Goal: Task Accomplishment & Management: Complete application form

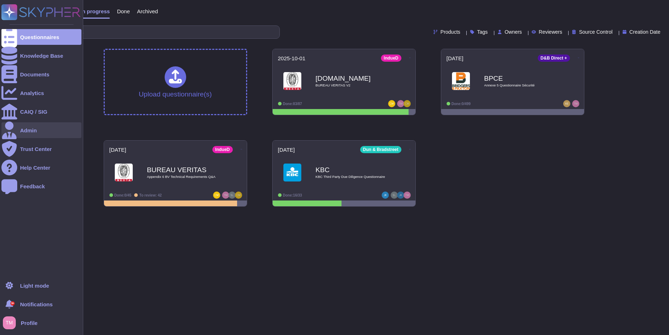
click at [24, 127] on div "Admin" at bounding box center [41, 130] width 80 height 16
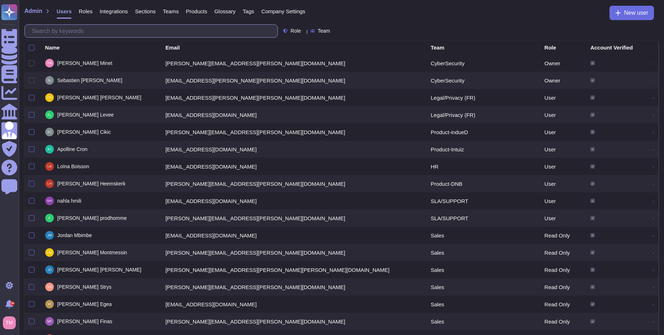
click at [86, 29] on input "text" at bounding box center [152, 31] width 249 height 13
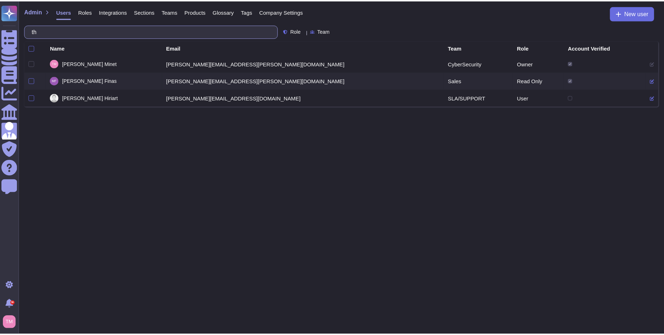
type input "t"
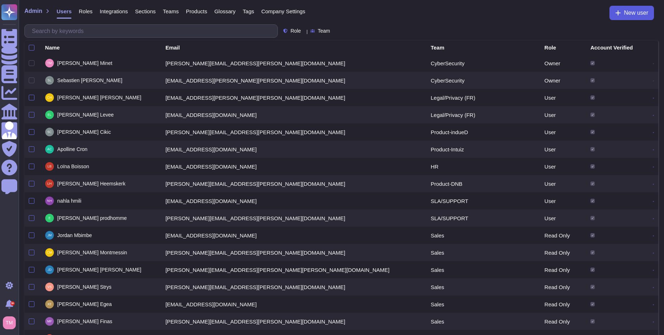
click at [635, 17] on button "New user" at bounding box center [631, 13] width 45 height 14
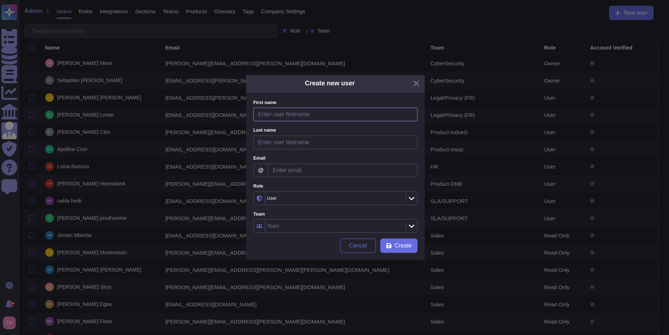
click at [289, 113] on input "First name" at bounding box center [335, 115] width 164 height 14
click at [284, 113] on input "First name" at bounding box center [335, 115] width 164 height 14
paste input "Tiphaine"
type input "Tiphaine"
click at [292, 142] on input "Last name" at bounding box center [335, 143] width 164 height 14
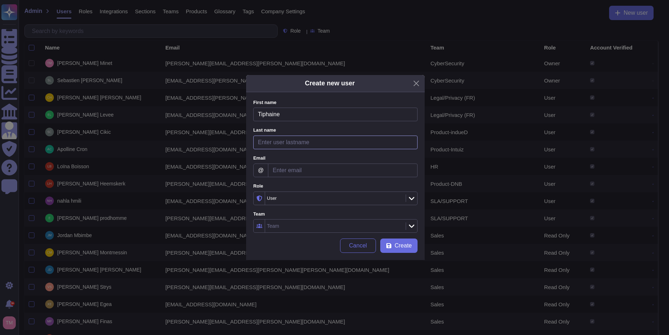
paste input "[PERSON_NAME]"
type input "[PERSON_NAME]"
click at [289, 170] on input "Email" at bounding box center [343, 171] width 150 height 14
paste input "[EMAIL_ADDRESS][PERSON_NAME][PERSON_NAME][DOMAIN_NAME]"
type input "[EMAIL_ADDRESS][PERSON_NAME][PERSON_NAME][DOMAIN_NAME]"
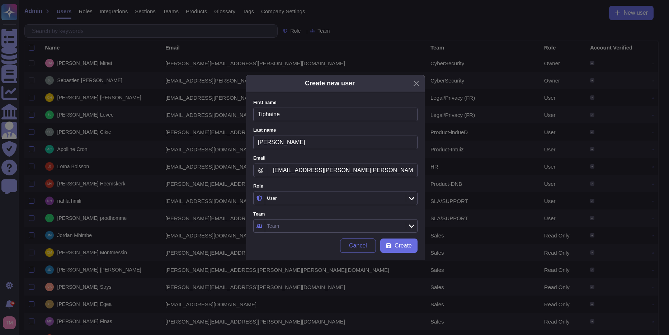
click at [291, 225] on div "Team" at bounding box center [334, 226] width 139 height 13
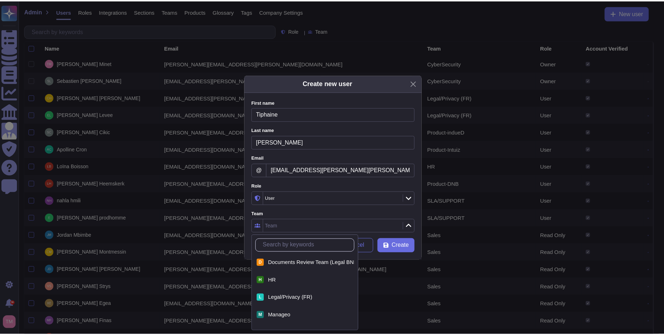
scroll to position [72, 0]
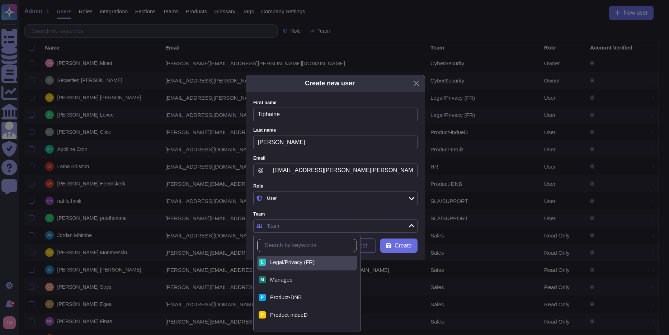
click at [301, 262] on span "Legal/Privacy (FR)" at bounding box center [292, 262] width 45 height 6
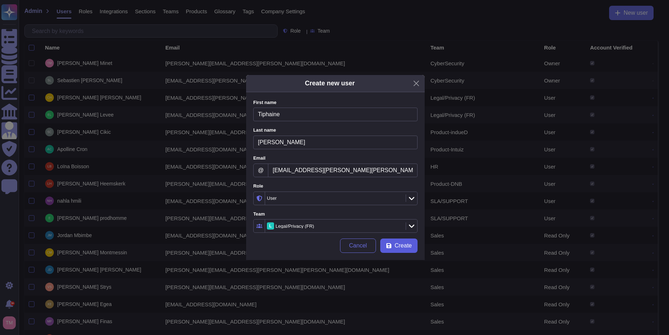
click at [408, 245] on span "Create" at bounding box center [403, 246] width 17 height 6
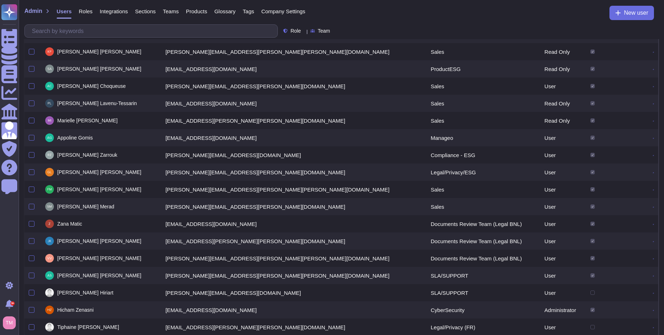
scroll to position [288, 0]
click at [32, 172] on div at bounding box center [32, 172] width 6 height 6
click at [0, 0] on input "checkbox" at bounding box center [0, 0] width 0 height 0
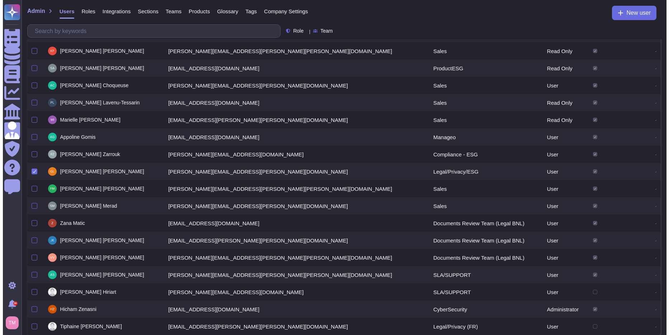
scroll to position [292, 0]
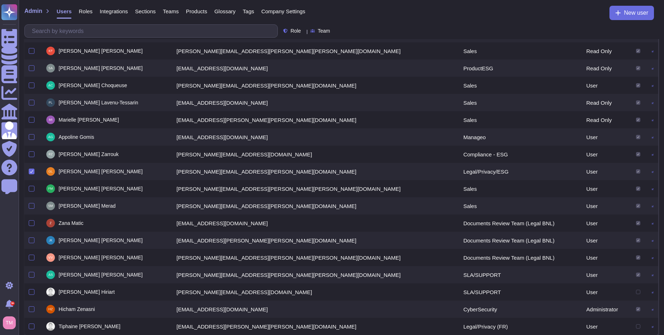
click at [652, 172] on icon at bounding box center [653, 172] width 2 height 2
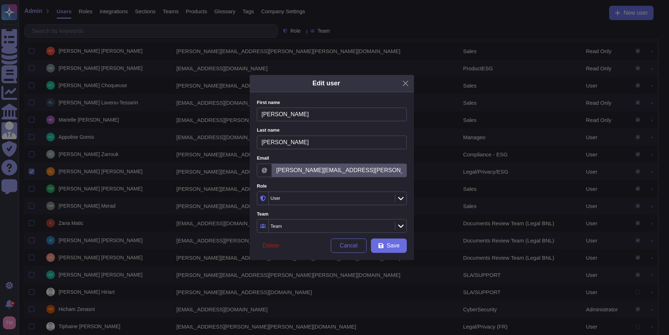
click at [277, 241] on button "Delete" at bounding box center [271, 246] width 28 height 14
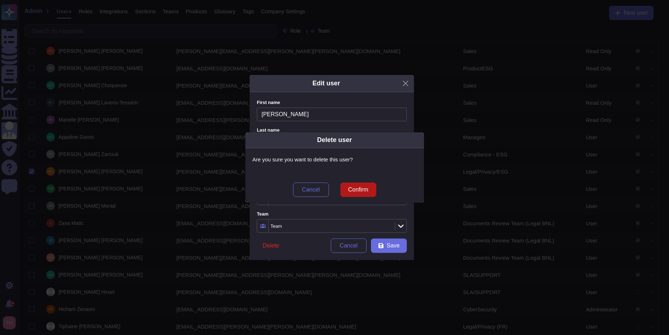
click at [366, 189] on span "Confirm" at bounding box center [358, 190] width 20 height 6
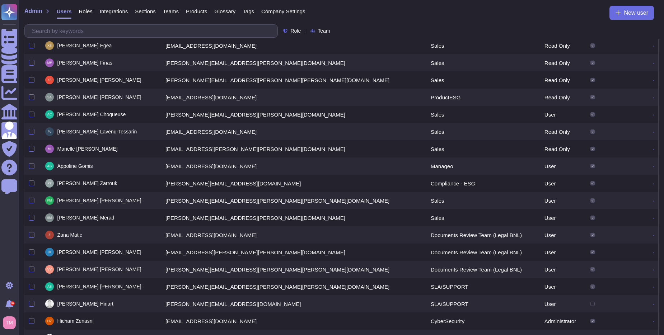
scroll to position [271, 0]
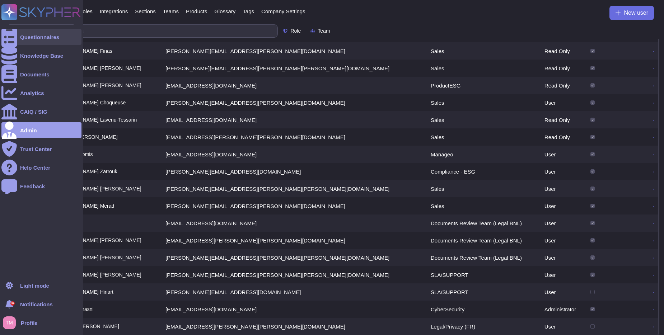
click at [5, 37] on icon at bounding box center [9, 37] width 16 height 21
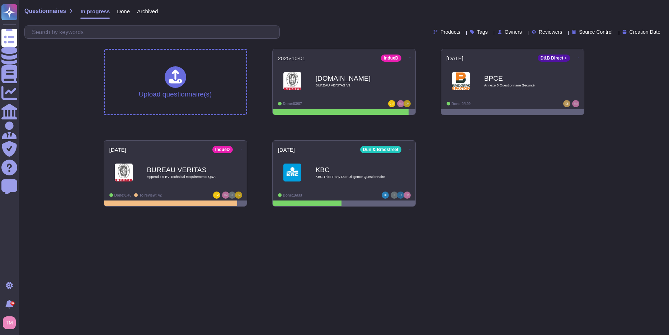
click at [540, 212] on html "Questionnaires Knowledge Base Documents Analytics CAIQ / SIG Admin Trust Center…" at bounding box center [334, 106] width 669 height 212
click at [595, 212] on html "Questionnaires Knowledge Base Documents Analytics CAIQ / SIG Admin Trust Center…" at bounding box center [334, 106] width 669 height 212
click at [501, 212] on html "Questionnaires Knowledge Base Documents Analytics CAIQ / SIG Admin Trust Center…" at bounding box center [334, 106] width 669 height 212
click at [520, 212] on html "Questionnaires Knowledge Base Documents Analytics CAIQ / SIG Admin Trust Center…" at bounding box center [334, 106] width 669 height 212
click at [528, 212] on html "Questionnaires Knowledge Base Documents Analytics CAIQ / SIG Admin Trust Center…" at bounding box center [334, 106] width 669 height 212
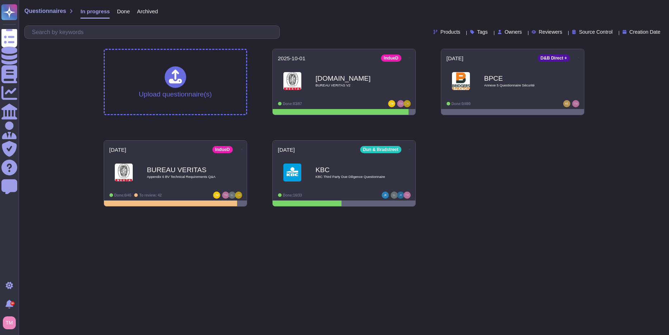
click at [559, 178] on div "Upload questionnaire(s) [DATE] IndueD [DOMAIN_NAME] BUREAU VERITAS V2 Done: 83/…" at bounding box center [344, 127] width 492 height 169
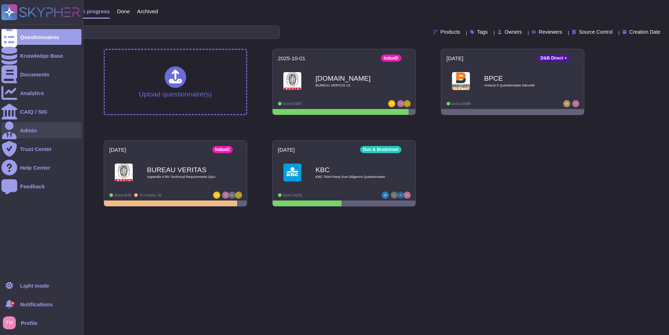
click at [20, 130] on div "Admin" at bounding box center [28, 130] width 17 height 5
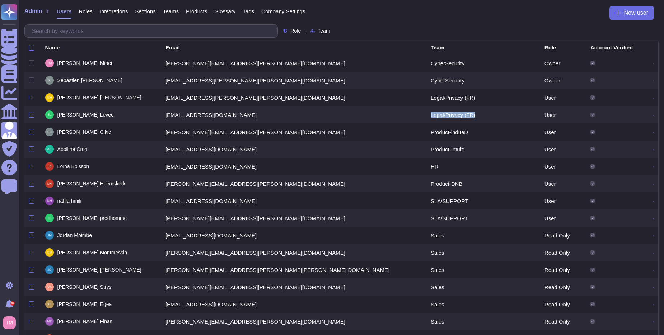
drag, startPoint x: 374, startPoint y: 114, endPoint x: 326, endPoint y: 117, distance: 47.9
click at [426, 117] on td "Legal/Privacy (FR)" at bounding box center [483, 114] width 114 height 17
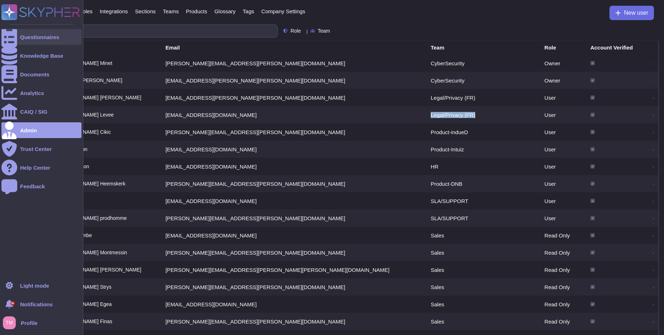
click at [15, 35] on div at bounding box center [9, 37] width 16 height 16
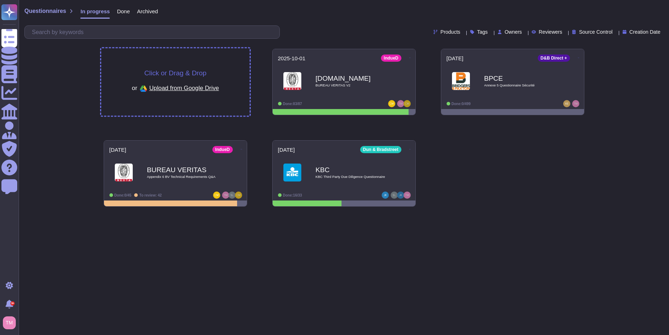
click at [201, 71] on span "Click or Drag & Drop" at bounding box center [175, 73] width 62 height 7
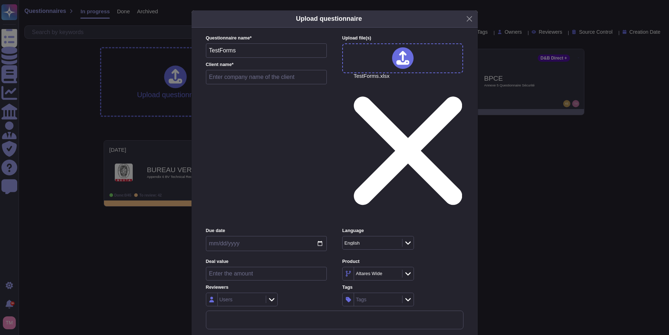
click at [411, 239] on icon at bounding box center [408, 242] width 5 height 7
click at [365, 195] on div "French" at bounding box center [378, 197] width 58 height 6
click at [407, 270] on icon at bounding box center [408, 273] width 5 height 7
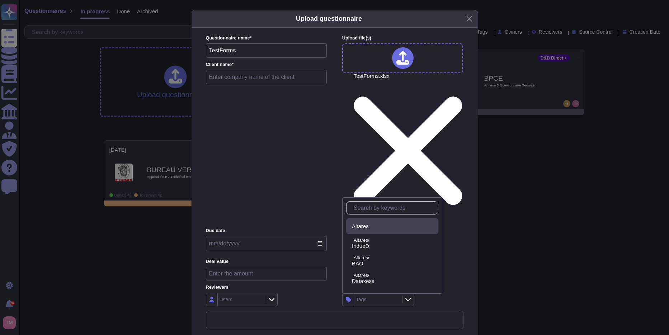
click at [380, 224] on div "Altares" at bounding box center [394, 226] width 84 height 6
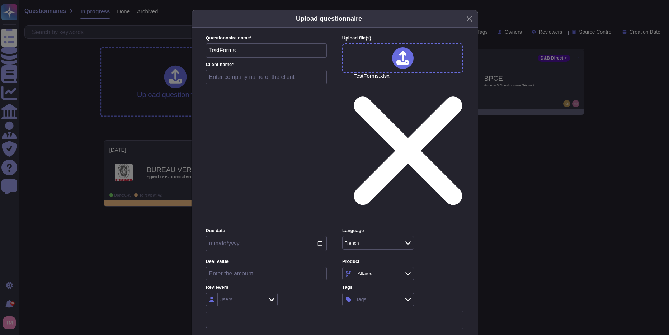
click at [440, 259] on label "Product" at bounding box center [402, 261] width 121 height 5
click at [318, 236] on input "date" at bounding box center [266, 243] width 121 height 15
type input "[DATE]"
click at [241, 84] on input "text" at bounding box center [266, 77] width 121 height 14
type input "Altares"
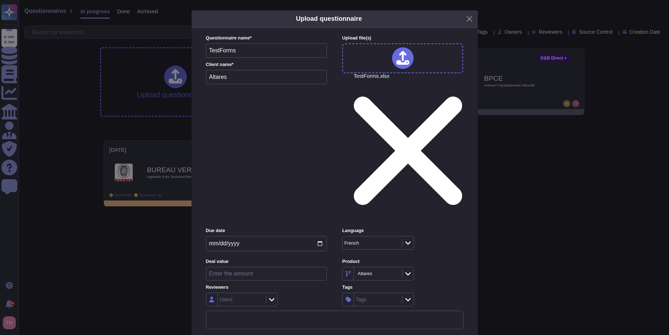
click at [279, 267] on input "number" at bounding box center [266, 274] width 121 height 14
type input "50000"
click at [243, 293] on div "Users" at bounding box center [241, 299] width 46 height 13
type input "[PERSON_NAME]"
click at [260, 253] on span "[PERSON_NAME]" at bounding box center [258, 251] width 44 height 6
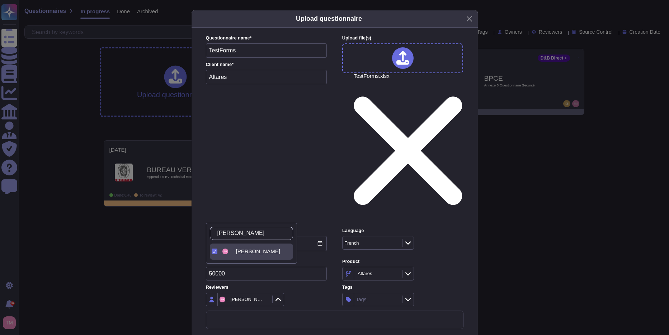
click at [320, 293] on div "[PERSON_NAME]" at bounding box center [266, 300] width 121 height 14
click at [359, 243] on div "Questionnaire name * TestForms Client name * Altares Upload file (s) TestForms.…" at bounding box center [335, 182] width 272 height 309
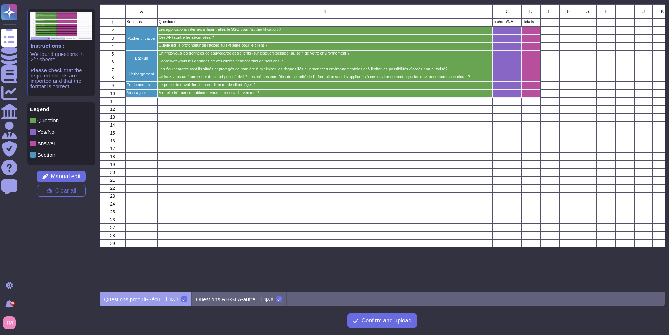
scroll to position [282, 560]
drag, startPoint x: 50, startPoint y: 130, endPoint x: 32, endPoint y: 132, distance: 18.8
click at [32, 132] on div "Yes/No" at bounding box center [61, 134] width 62 height 11
click at [233, 297] on p "Questions RH-SLA-autre" at bounding box center [226, 299] width 60 height 5
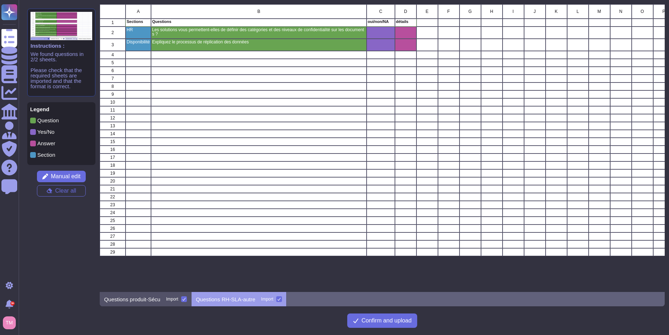
click at [141, 300] on p "Questions produit-Sécu" at bounding box center [132, 299] width 56 height 5
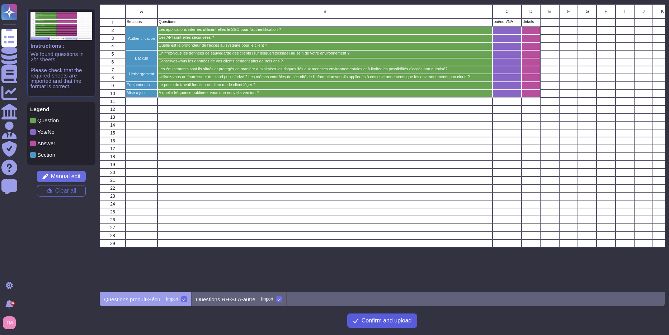
click at [381, 326] on button "Confirm and upload" at bounding box center [382, 321] width 70 height 14
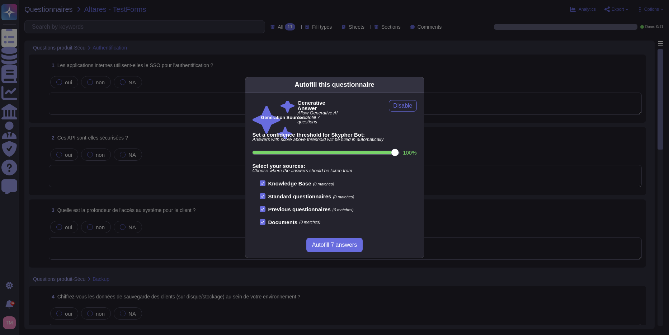
drag, startPoint x: 342, startPoint y: 155, endPoint x: 393, endPoint y: 153, distance: 51.0
click at [393, 153] on input "100 %" at bounding box center [326, 152] width 146 height 3
drag, startPoint x: 389, startPoint y: 152, endPoint x: 271, endPoint y: 150, distance: 118.5
click at [271, 151] on input "60 %" at bounding box center [327, 152] width 149 height 3
drag, startPoint x: 284, startPoint y: 150, endPoint x: 353, endPoint y: 150, distance: 69.3
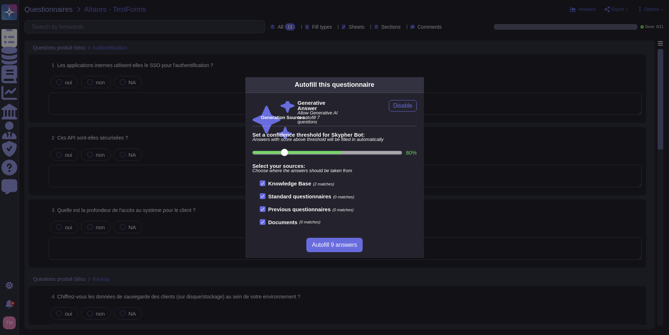
click at [353, 151] on input "80 %" at bounding box center [327, 152] width 149 height 3
drag, startPoint x: 345, startPoint y: 152, endPoint x: 407, endPoint y: 153, distance: 62.8
click at [399, 153] on input "100 %" at bounding box center [326, 152] width 146 height 3
type input "100"
click at [340, 246] on span "Autofill 7 answers" at bounding box center [334, 245] width 45 height 6
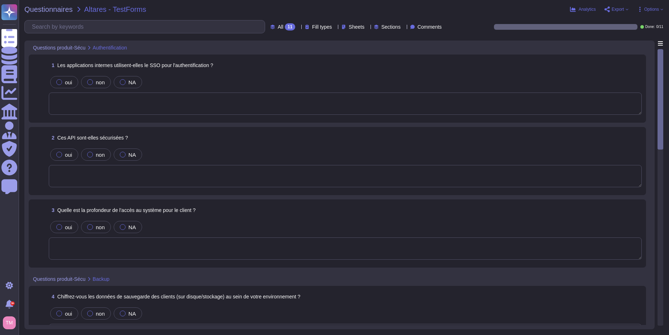
type textarea "Oui, notre application interne utilise le SSO pour faciliter la connexion des u…"
type textarea "Les API sont sécurisées grâce à une authentification par identifiant et mot de …"
type textarea "Oui, les données de sauvegarde sont chiffrées. Les données au repos sont chiffr…"
type textarea "Les journaux des applications et du système sont stockés pendant 1 an. Il n'y a…"
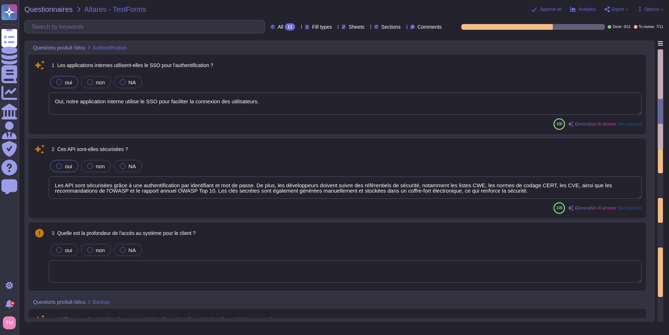
click at [256, 110] on textarea "Oui, notre application interne utilise le SSO pour faciliter la connexion des u…" at bounding box center [345, 104] width 593 height 22
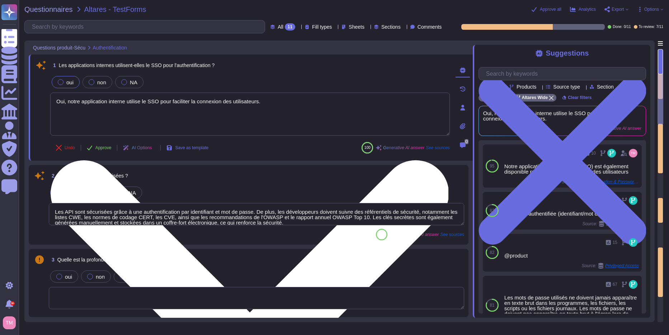
drag, startPoint x: 108, startPoint y: 101, endPoint x: 73, endPoint y: 103, distance: 35.6
click at [73, 103] on textarea "Oui, notre application interne utilise le SSO pour faciliter la connexion des u…" at bounding box center [250, 114] width 400 height 43
click at [125, 102] on textarea "Oui, nos applications interne utilise le SSO pour faciliter la connexion des ut…" at bounding box center [250, 114] width 400 height 43
click at [141, 101] on textarea "Oui, nos applications internes utilise le SSO pour faciliter la connexion des u…" at bounding box center [250, 114] width 400 height 43
click at [265, 97] on textarea "Oui, nos applications internes utilisent le SSO pour faciliter la connexion des…" at bounding box center [250, 114] width 400 height 43
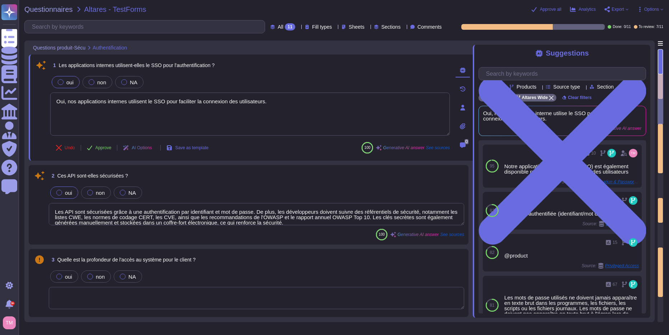
type textarea "Oui, nos applications internes utilisent le SSO pour faciliter la connexion des…"
click at [387, 69] on div "1 Les applications internes utilisent-elles le SSO pour l'authentification ?" at bounding box center [250, 65] width 400 height 13
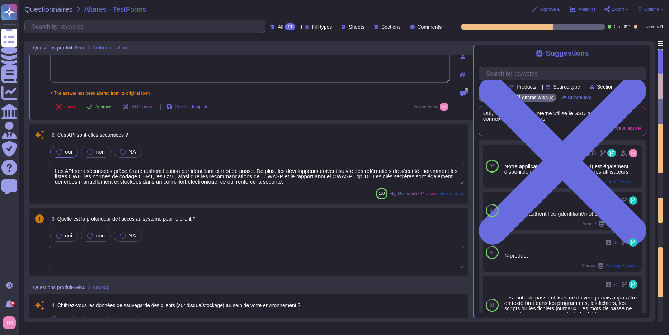
scroll to position [72, 0]
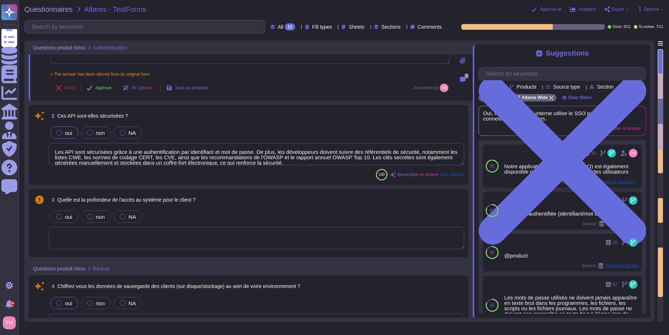
click at [317, 153] on textarea "Les API sont sécurisées grâce à une authentification par identifiant et mot de …" at bounding box center [257, 154] width 416 height 22
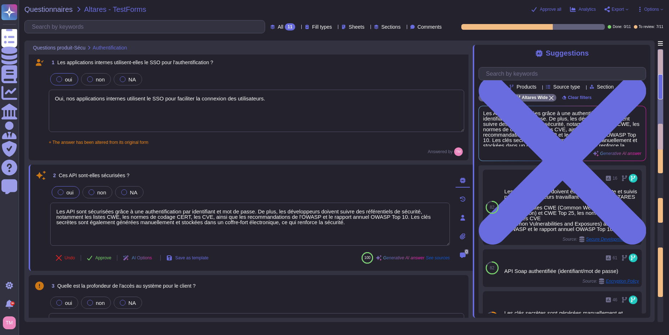
scroll to position [0, 0]
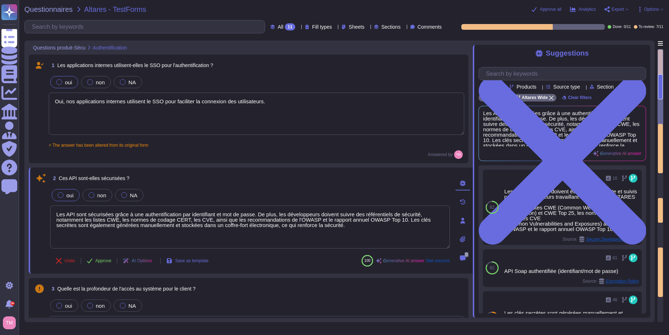
click at [342, 104] on textarea "Oui, nos applications internes utilisent le SSO pour faciliter la connexion des…" at bounding box center [257, 114] width 416 height 42
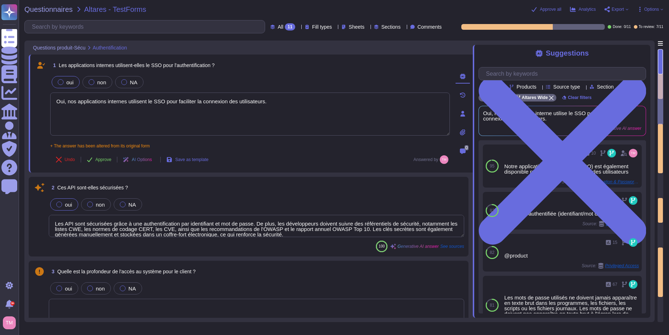
click at [279, 23] on div "All 11" at bounding box center [285, 26] width 28 height 7
click at [366, 68] on div "1 Les applications internes utilisent-elles le SSO pour l'authentification ?" at bounding box center [250, 65] width 400 height 13
click at [398, 13] on div "Questionnaires Altares - TestForms" at bounding box center [213, 9] width 378 height 7
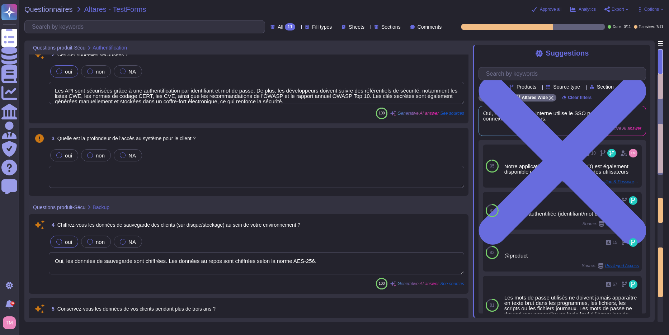
scroll to position [144, 0]
type textarea "Nous utilisons un fournisseur de cloud public, avec Intuiz fourni sous forme d'…"
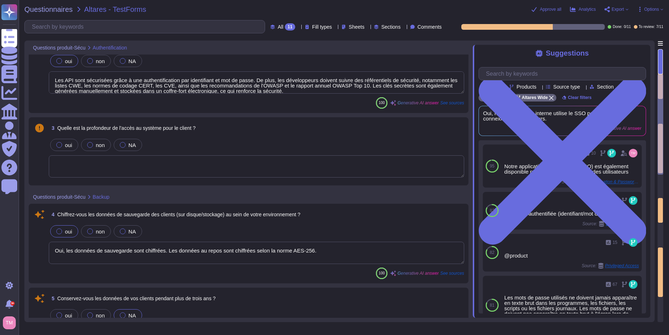
scroll to position [0, 0]
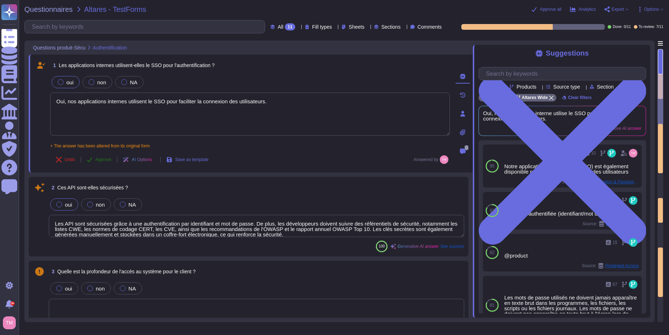
click at [106, 161] on span "Approve" at bounding box center [103, 160] width 16 height 4
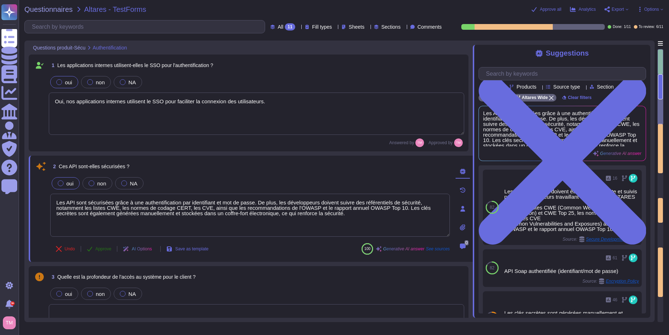
click at [108, 251] on span "Approve" at bounding box center [103, 249] width 16 height 4
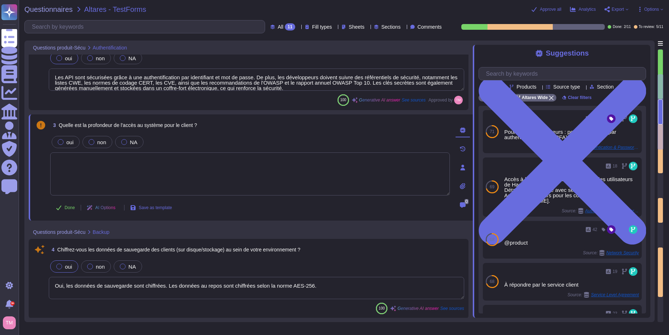
type textarea "Nous utilisons un fournisseur de cloud public, avec Intuiz fourni sous forme d'…"
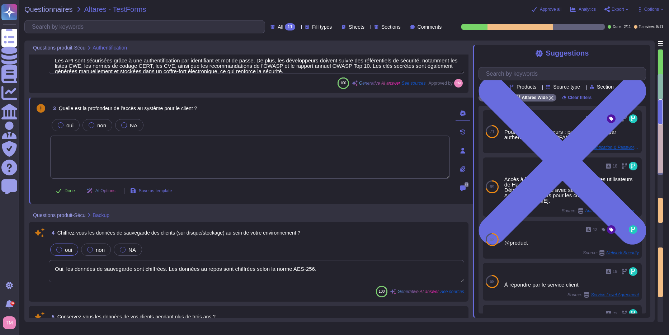
type textarea "Nous utilisons un fournisseur de cloud public, avec Intuiz fourni sous forme d'…"
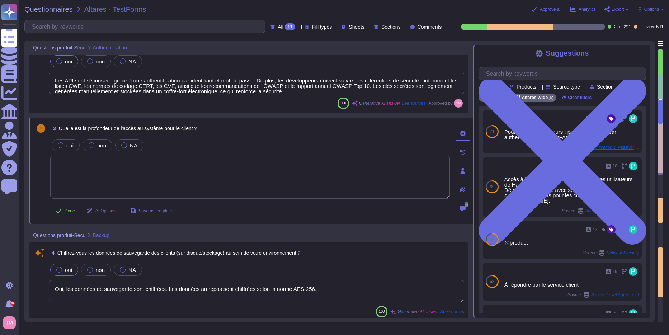
scroll to position [144, 0]
type textarea "Nous utilisons un fournisseur de cloud public, avec Intuiz fourni sous forme d'…"
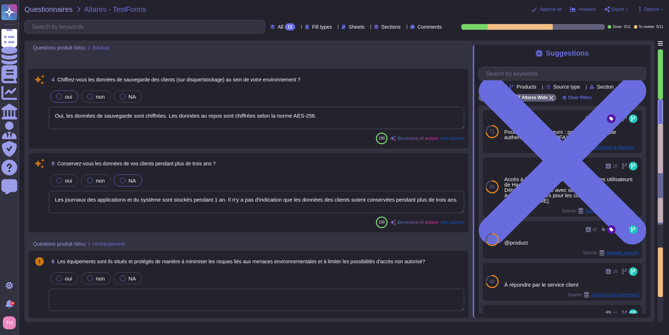
scroll to position [323, 0]
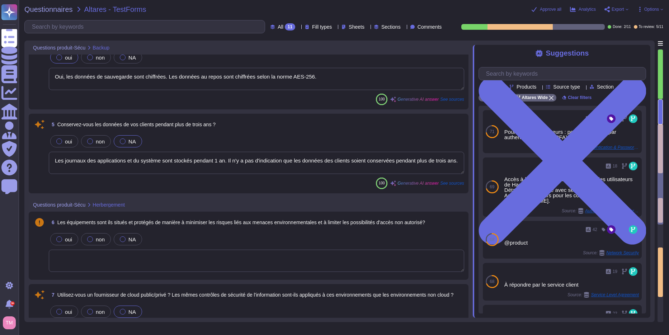
type textarea "Une nouvelle version sera publiée après évaluation des vulnérabilités, qui sero…"
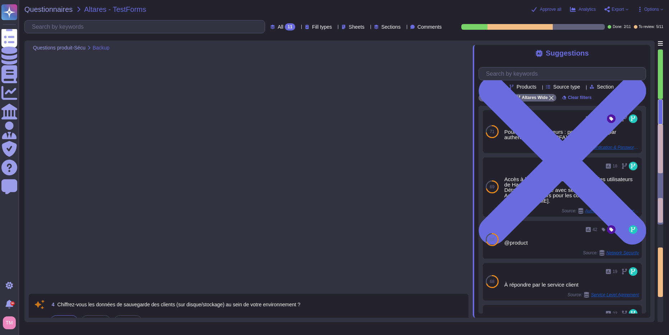
scroll to position [3, 0]
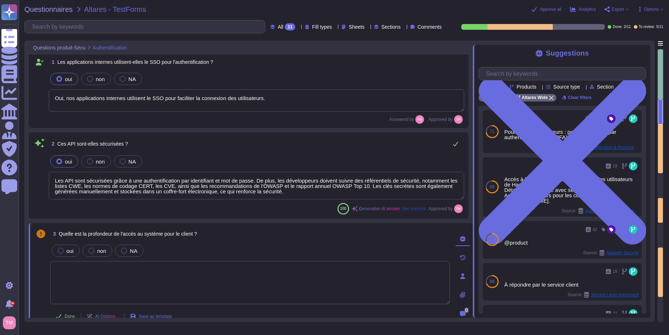
type textarea "Oui, nos applications internes utilisent le SSO pour faciliter la connexion des…"
type textarea "Les API sont sécurisées grâce à une authentification par identifiant et mot de …"
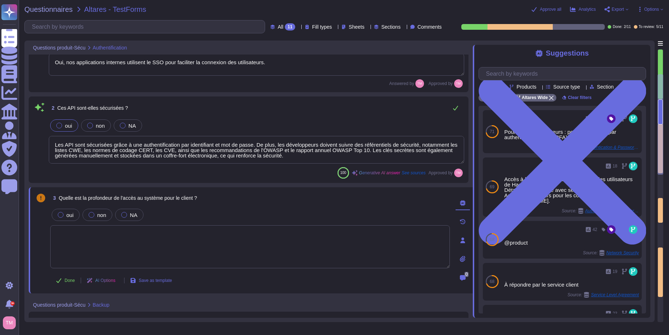
type textarea "Nous utilisons un fournisseur de cloud public, avec Intuiz fourni sous forme d'…"
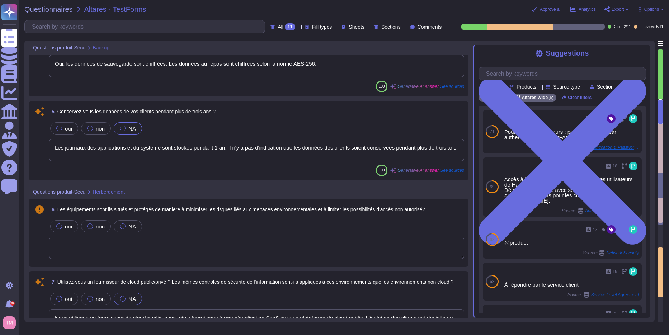
scroll to position [323, 0]
type textarea "Une nouvelle version sera publiée après évaluation des vulnérabilités, qui sero…"
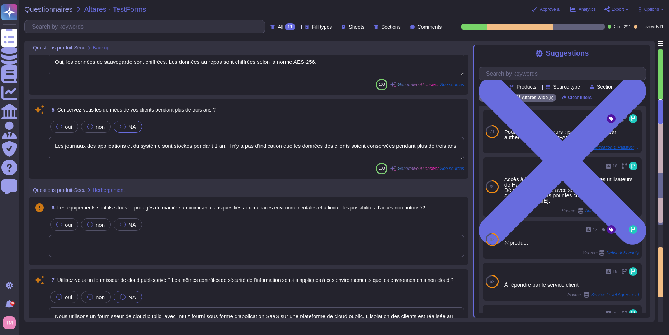
click at [298, 85] on icon at bounding box center [378, 131] width 161 height 92
click at [283, 61] on div "To do 4" at bounding box center [288, 63] width 58 height 8
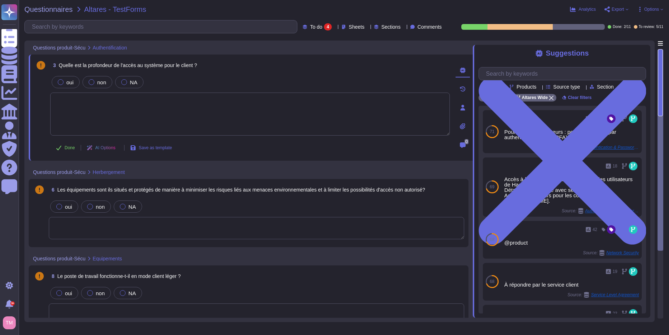
click at [262, 80] on div "oui non NA" at bounding box center [250, 82] width 400 height 15
click at [228, 136] on div at bounding box center [250, 115] width 400 height 44
click at [228, 123] on textarea at bounding box center [250, 114] width 400 height 43
click at [125, 81] on div at bounding box center [124, 82] width 6 height 6
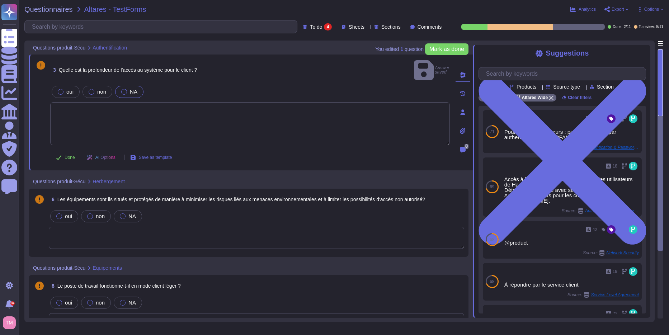
click at [196, 109] on textarea at bounding box center [250, 123] width 400 height 43
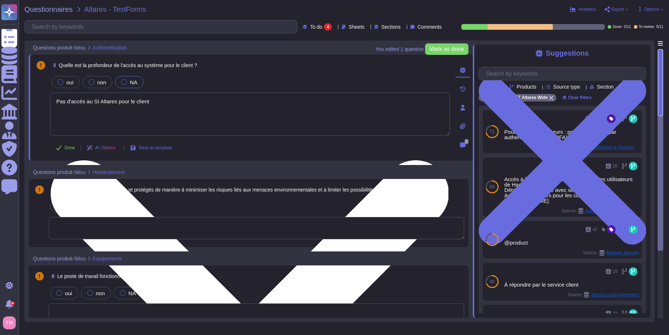
click at [71, 102] on textarea "Pas d'accés au SI Altares pour le client" at bounding box center [250, 114] width 400 height 43
click at [137, 98] on textarea "Pas d'accès au SI Altares pour le client" at bounding box center [250, 114] width 400 height 43
click at [187, 104] on textarea "Pas d'accès au SI Altares pour le client" at bounding box center [250, 114] width 400 height 43
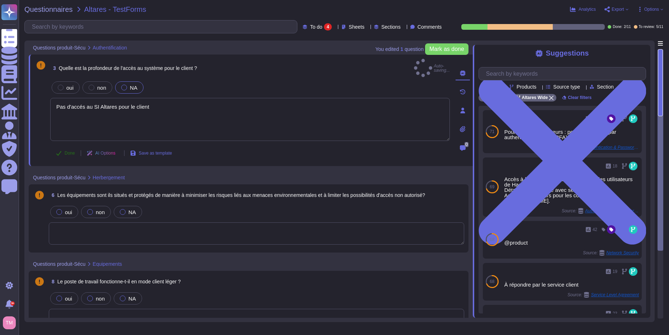
type textarea "Pas d'accès au SI Altares pour le client"
click at [58, 151] on icon at bounding box center [58, 153] width 5 height 5
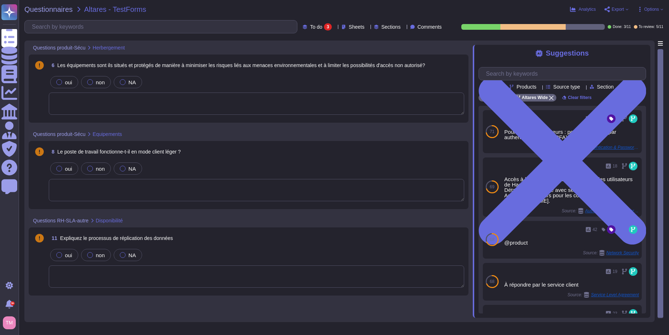
click at [258, 155] on div "8 Le poste de travail fonctionne-t-il en mode client léger ?" at bounding box center [257, 151] width 416 height 13
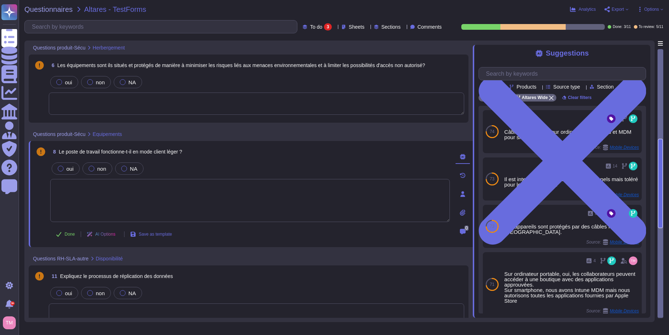
click at [465, 195] on icon at bounding box center [463, 194] width 6 height 6
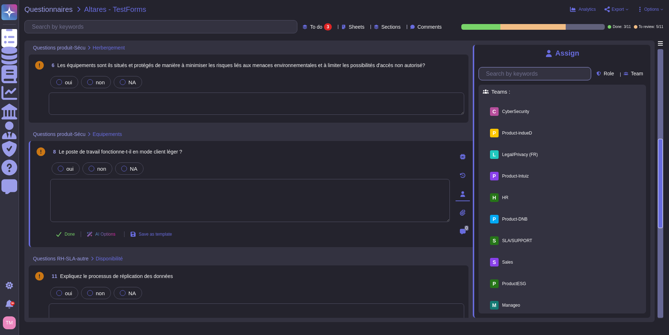
click at [523, 77] on input "text" at bounding box center [537, 73] width 108 height 13
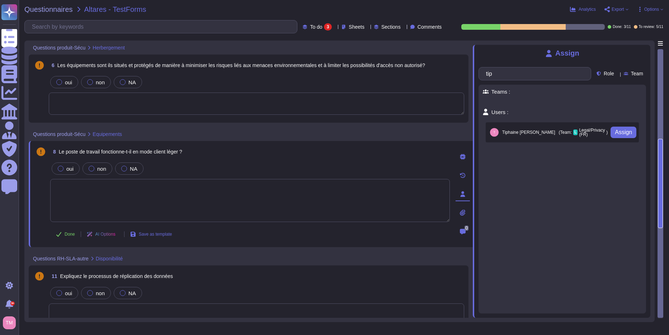
type input "tip"
click at [529, 137] on div "[PERSON_NAME]" at bounding box center [523, 132] width 66 height 9
click at [615, 135] on span "Assign" at bounding box center [623, 133] width 17 height 6
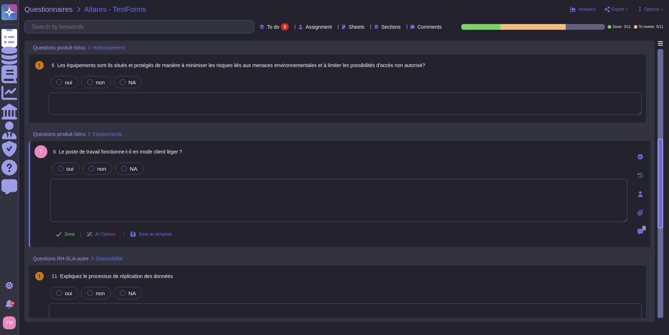
click at [304, 127] on div "Questions produit-Sécu Equipements" at bounding box center [289, 134] width 521 height 14
click at [557, 71] on div "6 Les équipements sont ils situés et protégés de manière à minimiser les risque…" at bounding box center [345, 65] width 593 height 13
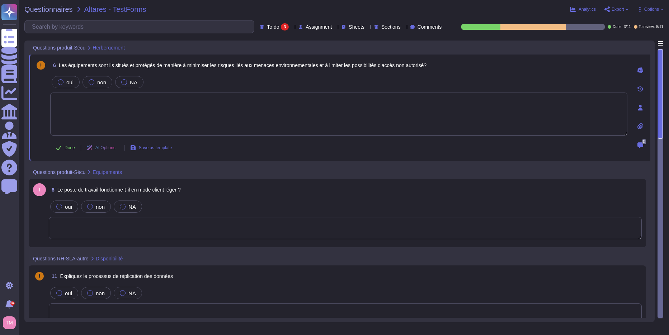
click at [446, 191] on div "8 Le poste de travail fonctionne-t-il en mode client léger ?" at bounding box center [345, 189] width 593 height 13
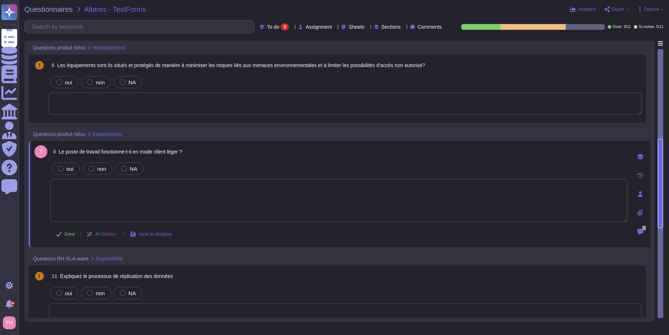
click at [567, 194] on textarea at bounding box center [338, 200] width 577 height 43
click at [642, 150] on div at bounding box center [640, 157] width 14 height 14
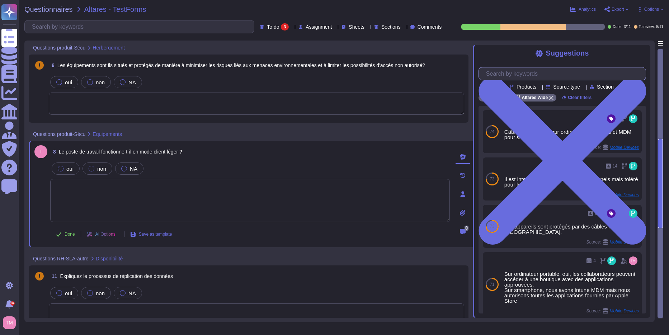
click at [603, 72] on input "text" at bounding box center [564, 73] width 163 height 13
click at [524, 85] on span "Products" at bounding box center [527, 86] width 20 height 5
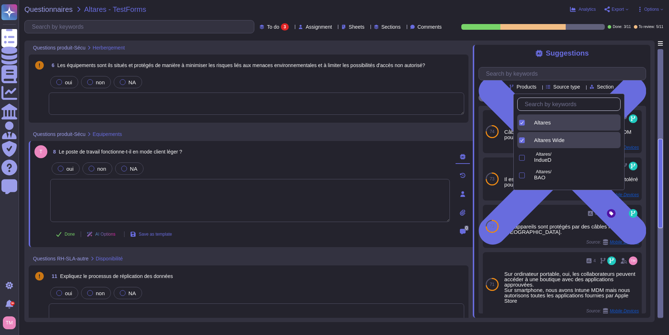
click at [522, 136] on div at bounding box center [522, 140] width 8 height 16
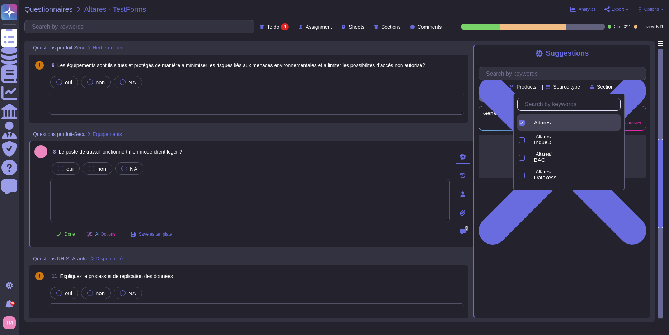
click at [523, 120] on div at bounding box center [522, 123] width 6 height 6
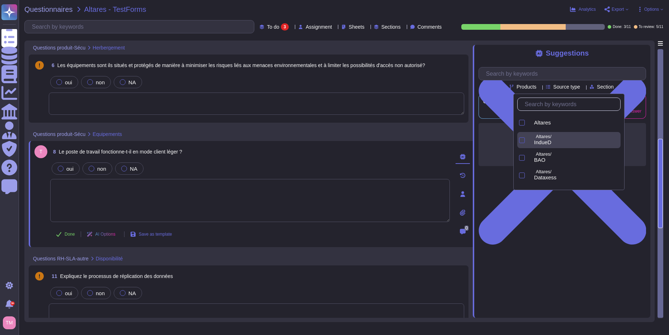
click at [523, 142] on div at bounding box center [522, 140] width 6 height 6
click at [552, 263] on div "Suggestions Team Products Source type Section Tags IndueD Clear filters Generat…" at bounding box center [562, 181] width 178 height 273
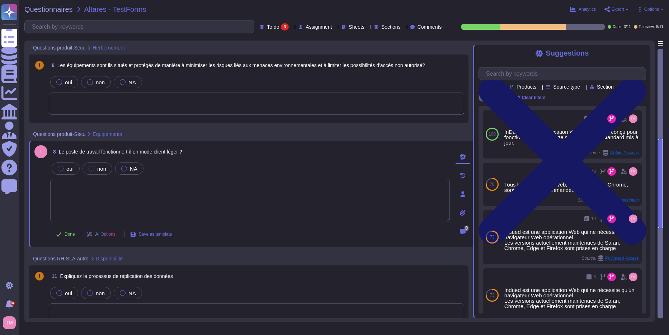
click at [641, 55] on icon at bounding box center [563, 161] width 168 height 224
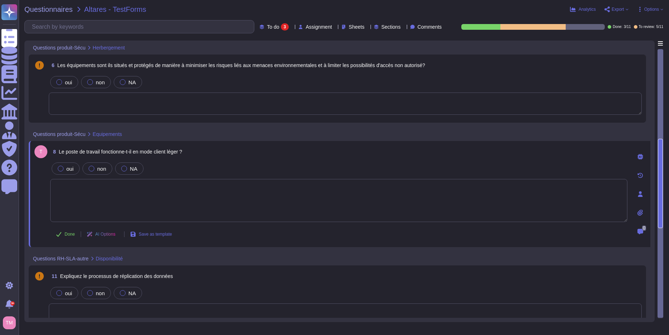
click at [267, 25] on span "To do" at bounding box center [273, 26] width 12 height 5
click at [269, 183] on textarea at bounding box center [338, 200] width 577 height 43
click at [61, 167] on div at bounding box center [61, 169] width 6 height 6
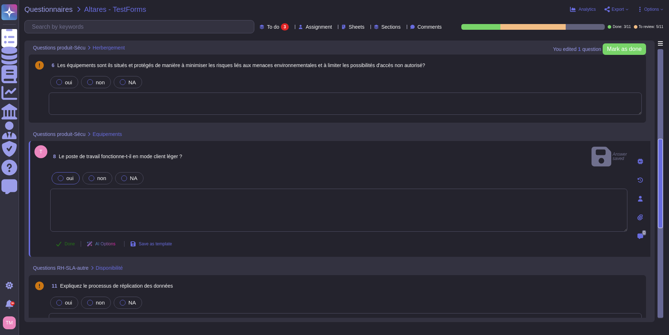
click at [69, 242] on span "Done" at bounding box center [70, 244] width 10 height 4
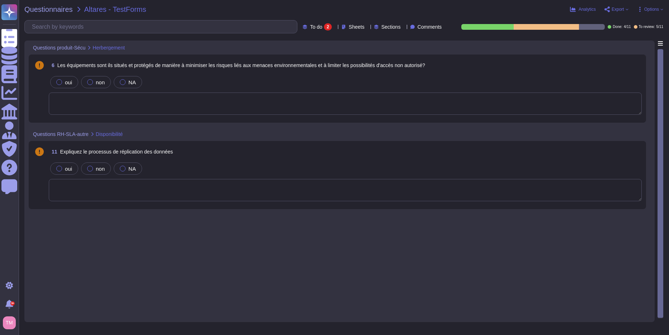
click at [323, 26] on div "To do 2 Sheets Sections Comments" at bounding box center [374, 26] width 142 height 7
click at [335, 27] on icon at bounding box center [335, 27] width 0 height 0
click at [311, 44] on div "All 11" at bounding box center [323, 45] width 58 height 8
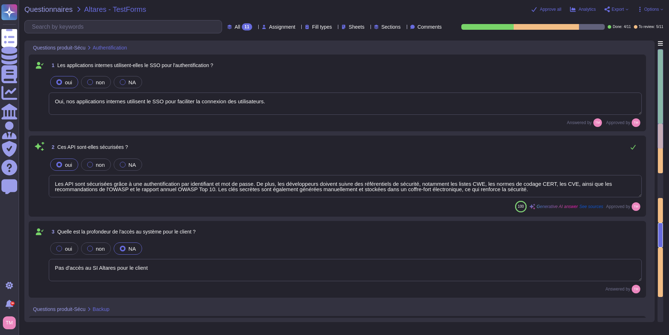
type textarea "Oui, les données de sauvegarde sont chiffrées. Les données au repos sont chiffr…"
type textarea "Les journaux des applications et du système sont stockés pendant 1 an. Il n'y a…"
type textarea "Pas d'accès au SI Altares pour le client"
type textarea "Oui, nos applications internes utilisent le SSO pour faciliter la connexion des…"
type textarea "Les API sont sécurisées grâce à une authentification par identifiant et mot de …"
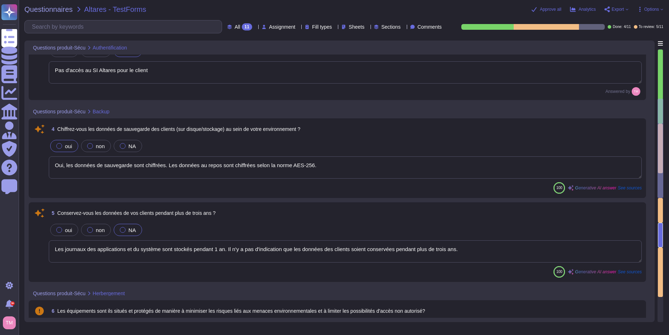
type textarea "Nous utilisons un fournisseur de cloud public, avec Intuiz fourni sous forme d'…"
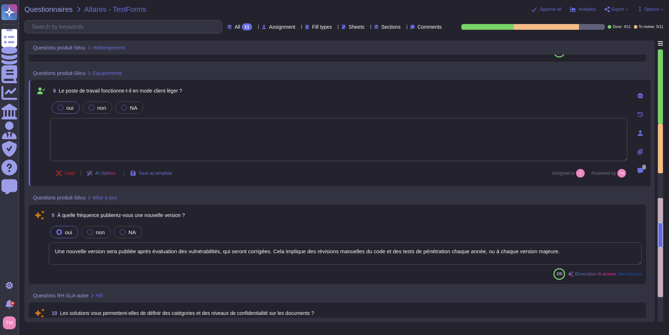
type textarea "Une nouvelle version sera publiée après évaluation des vulnérabilités, qui sero…"
type textarea "Oui, Altares dispose d'une politique de classification des données qui permet d…"
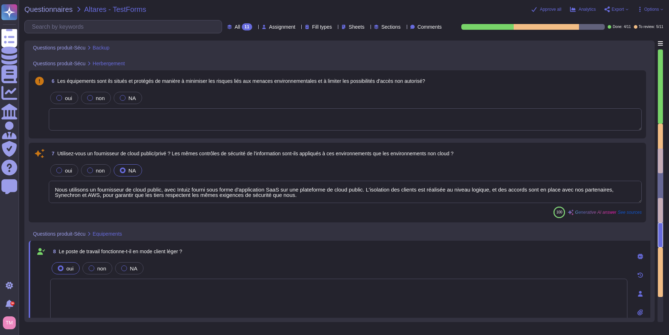
type textarea "Oui, les données de sauvegarde sont chiffrées. Les données au repos sont chiffr…"
type textarea "Les journaux des applications et du système sont stockés pendant 1 an. Il n'y a…"
type textarea "Nous utilisons un fournisseur de cloud public, avec Intuiz fourni sous forme d'…"
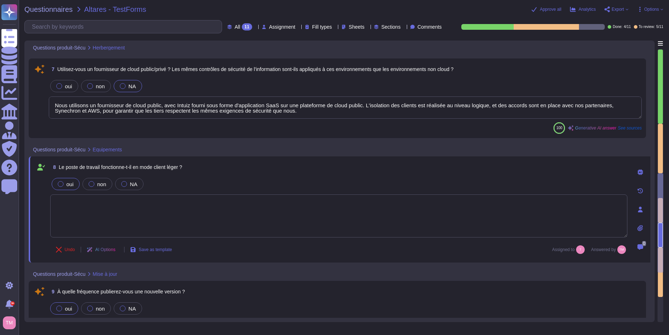
scroll to position [508, 0]
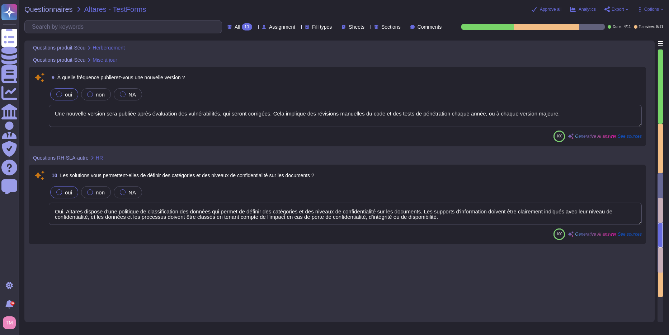
type textarea "Nous utilisons un fournisseur de cloud public, avec Intuiz fourni sous forme d'…"
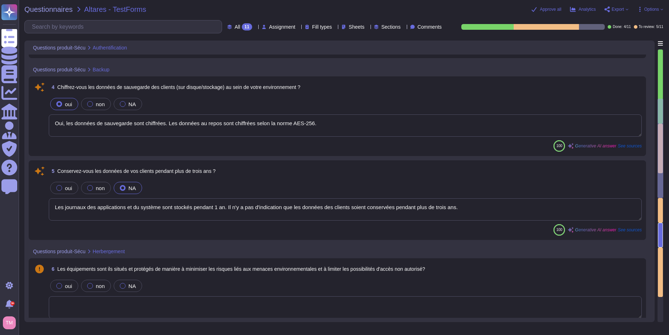
type textarea "Les API sont sécurisées grâce à une authentification par identifiant et mot de …"
type textarea "Pas d'accès au SI Altares pour le client"
type textarea "Oui, les données de sauvegarde sont chiffrées. Les données au repos sont chiffr…"
type textarea "Les journaux des applications et du système sont stockés pendant 1 an. Il n'y a…"
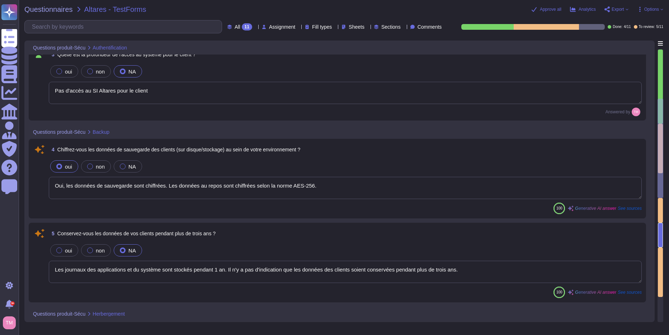
scroll to position [0, 0]
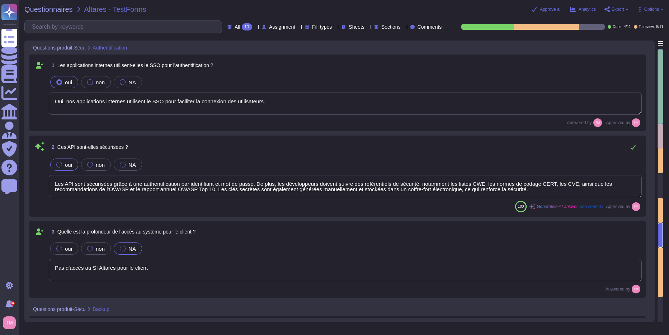
type textarea "Oui, nos applications internes utilisent le SSO pour faciliter la connexion des…"
type textarea "Nous utilisons un fournisseur de cloud public, avec Intuiz fourni sous forme d'…"
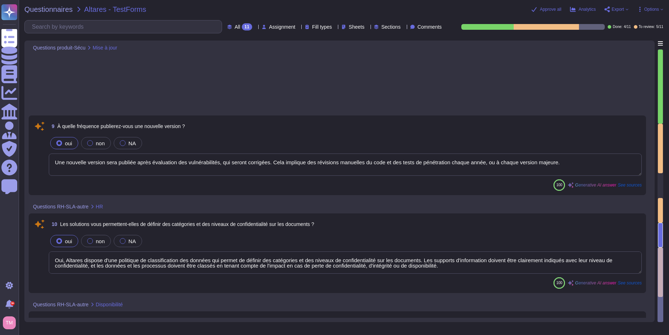
type textarea "Une nouvelle version sera publiée après évaluation des vulnérabilités, qui sero…"
type textarea "Oui, Altares dispose d'une politique de classification des données qui permet d…"
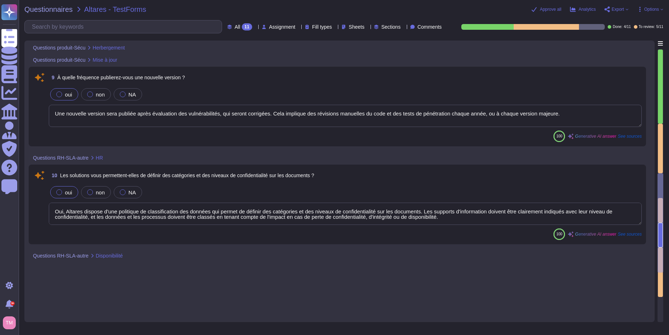
type textarea "Nous utilisons un fournisseur de cloud public, avec Intuiz fourni sous forme d'…"
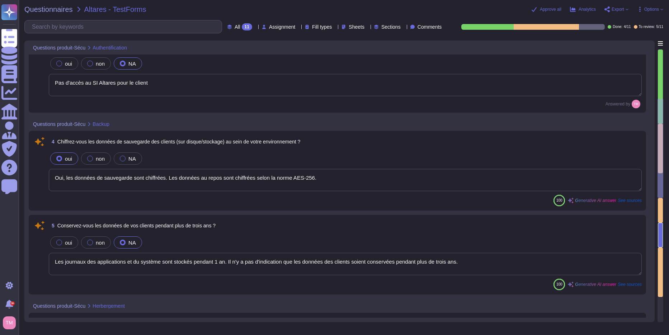
type textarea "Oui, nos applications internes utilisent le SSO pour faciliter la connexion des…"
type textarea "Les API sont sécurisées grâce à une authentification par identifiant et mot de …"
type textarea "Pas d'accès au SI Altares pour le client"
type textarea "Oui, les données de sauvegarde sont chiffrées. Les données au repos sont chiffr…"
type textarea "Les journaux des applications et du système sont stockés pendant 1 an. Il n'y a…"
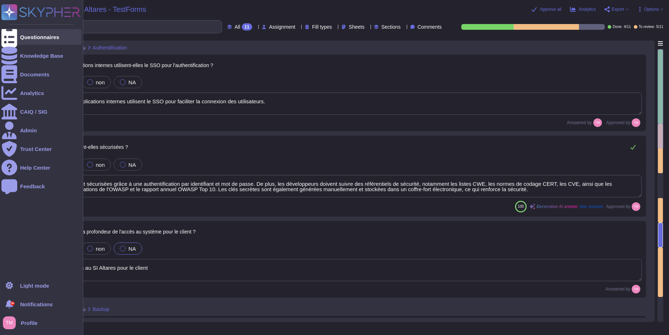
click at [17, 36] on div "Questionnaires" at bounding box center [41, 37] width 80 height 16
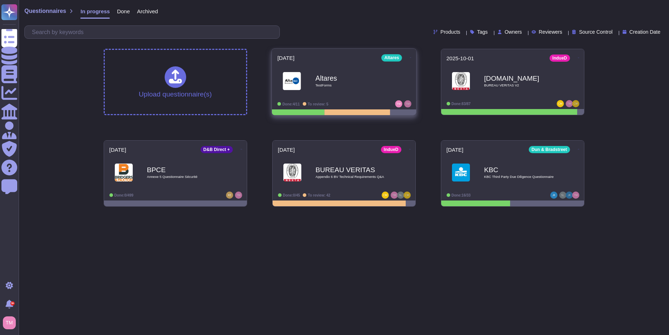
click at [410, 57] on icon at bounding box center [410, 58] width 1 height 2
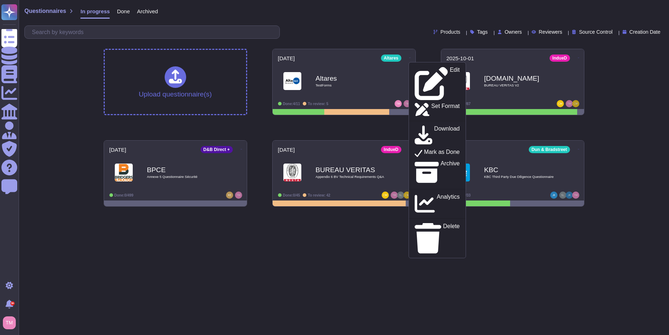
click at [436, 212] on html "Questionnaires Knowledge Base Documents Analytics CAIQ / SIG Admin Trust Center…" at bounding box center [334, 106] width 669 height 212
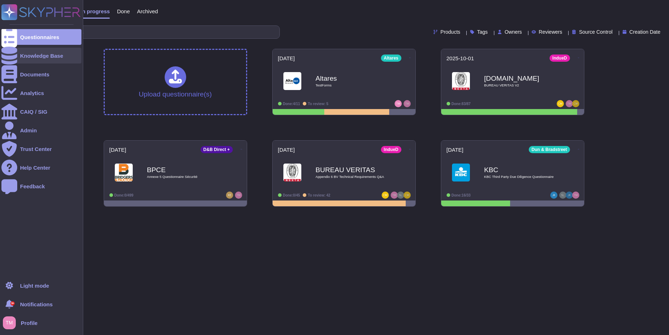
click at [27, 57] on div "Knowledge Base" at bounding box center [41, 55] width 43 height 5
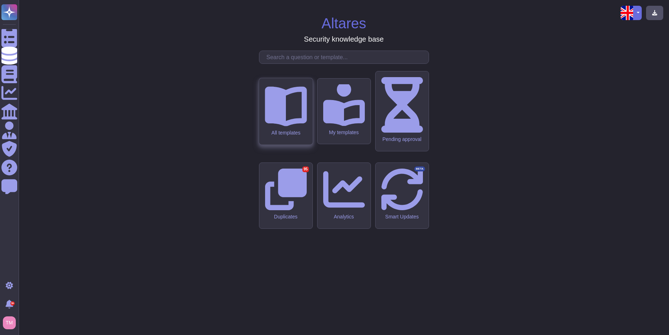
click at [290, 126] on icon at bounding box center [286, 106] width 42 height 40
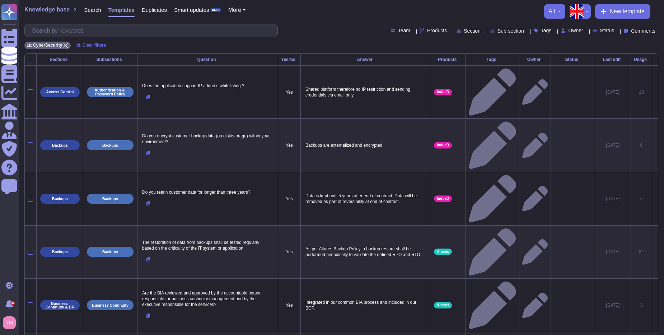
click at [464, 31] on span "Section" at bounding box center [472, 30] width 17 height 5
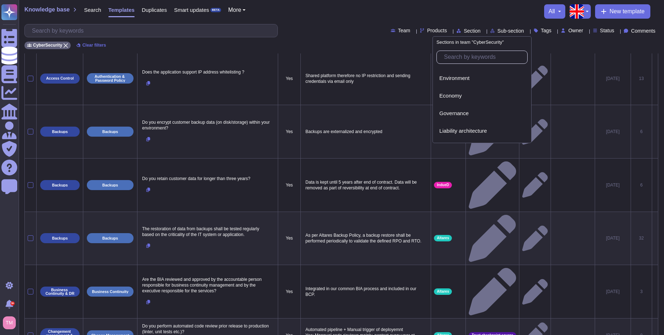
scroll to position [36, 0]
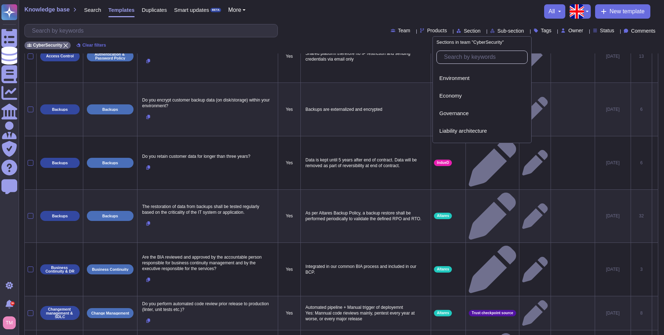
click at [413, 41] on div "CyberSecurity Clear filters" at bounding box center [341, 43] width 634 height 12
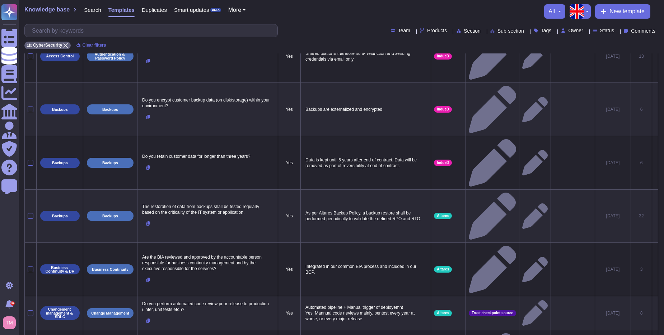
click at [500, 31] on span "Sub-section" at bounding box center [510, 30] width 27 height 5
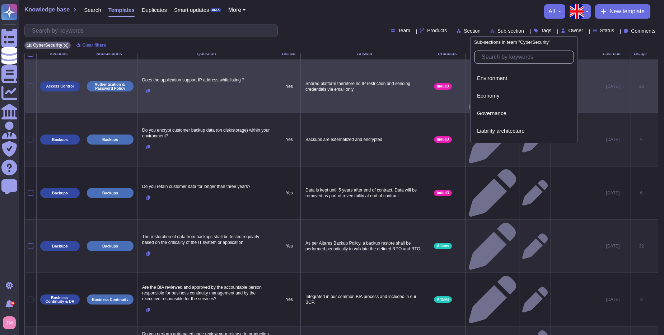
scroll to position [0, 0]
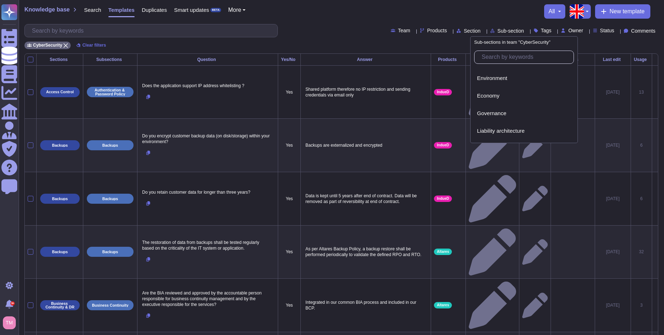
click at [300, 30] on div "Team Products Section Sub-section Tags Owner Status Comments" at bounding box center [341, 30] width 634 height 13
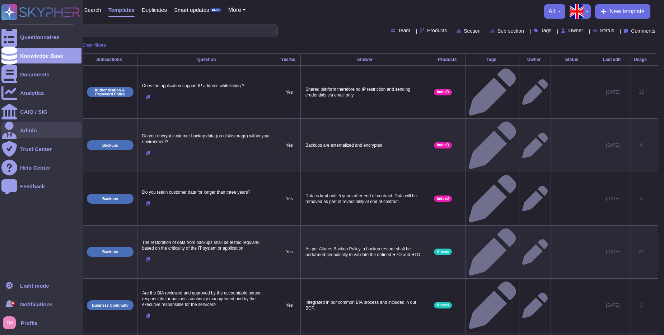
click at [12, 130] on icon at bounding box center [9, 130] width 16 height 18
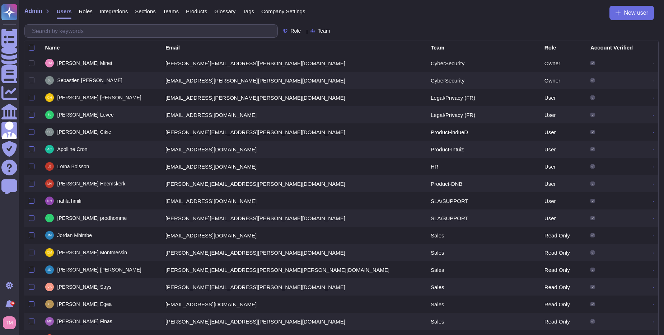
click at [170, 10] on span "Teams" at bounding box center [171, 11] width 16 height 5
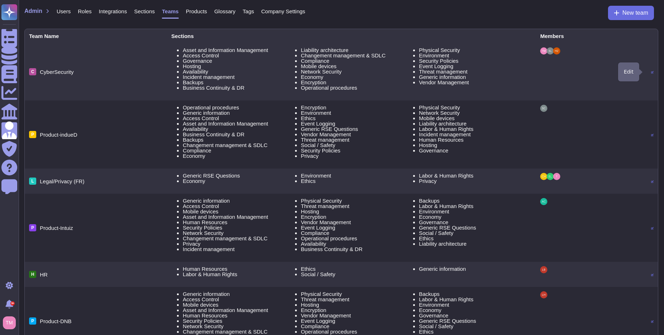
click at [651, 72] on icon at bounding box center [652, 72] width 3 height 3
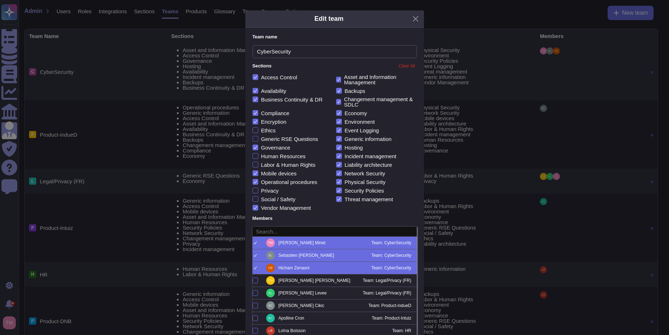
click at [256, 139] on label "Generic RSE Questions" at bounding box center [286, 139] width 66 height 6
click at [0, 0] on input "Generic RSE Questions" at bounding box center [0, 0] width 0 height 0
click at [253, 163] on div at bounding box center [256, 165] width 6 height 6
click at [0, 0] on input "Labor & Human Rights" at bounding box center [0, 0] width 0 height 0
click at [254, 192] on div at bounding box center [256, 191] width 6 height 6
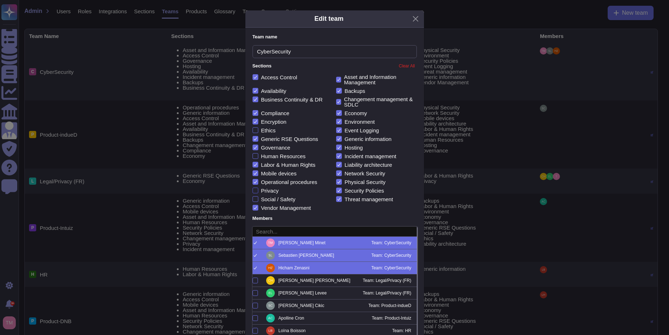
click at [0, 0] on input "Privacy" at bounding box center [0, 0] width 0 height 0
click at [256, 127] on label "Ethics" at bounding box center [264, 130] width 23 height 6
click at [0, 0] on input "Ethics" at bounding box center [0, 0] width 0 height 0
click at [253, 156] on div at bounding box center [256, 156] width 6 height 6
click at [0, 0] on input "Human Resources" at bounding box center [0, 0] width 0 height 0
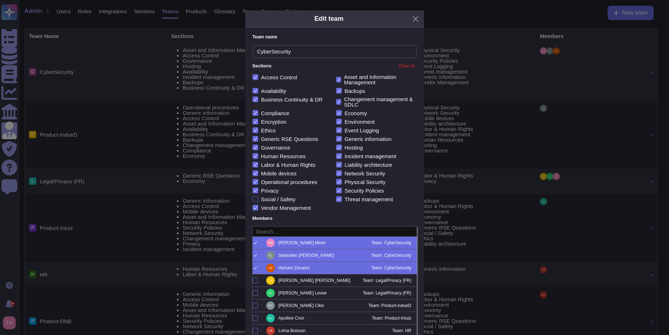
click at [253, 197] on div at bounding box center [256, 199] width 6 height 6
click at [0, 0] on input "Social / Safety" at bounding box center [0, 0] width 0 height 0
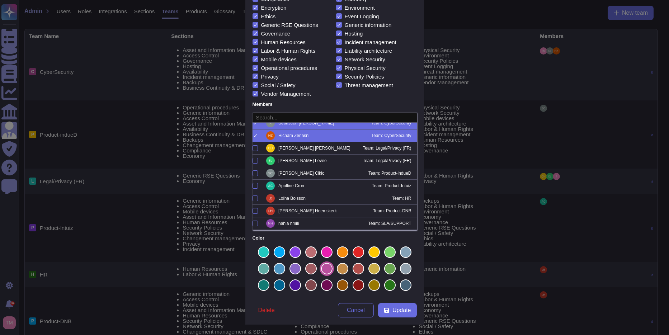
scroll to position [36, 0]
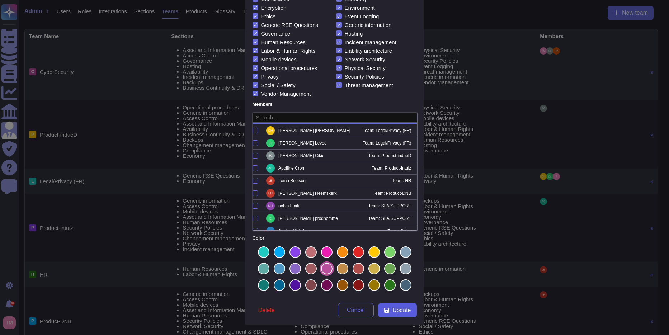
click at [393, 308] on span "Update" at bounding box center [402, 311] width 19 height 6
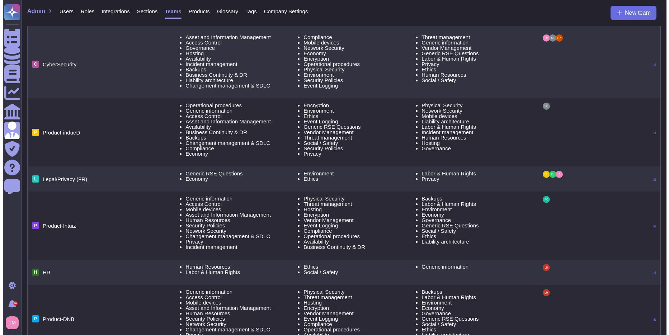
scroll to position [0, 0]
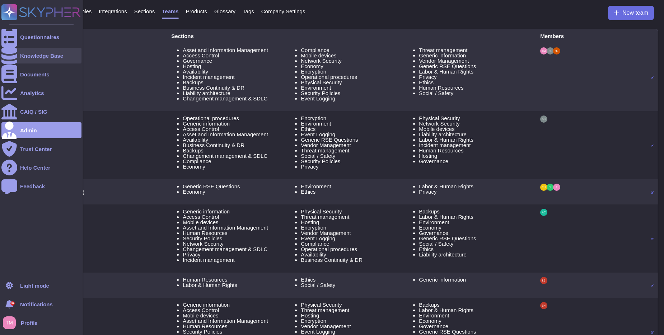
click at [14, 56] on div at bounding box center [9, 56] width 16 height 16
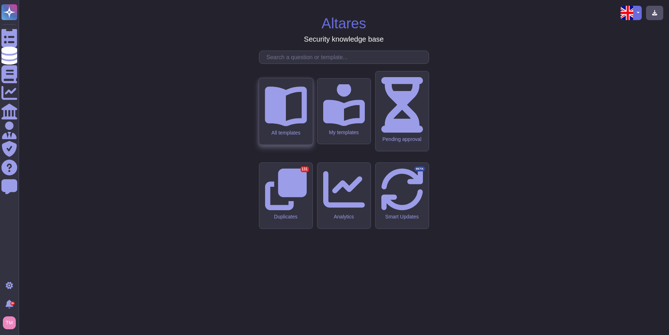
click at [296, 141] on div "All templates" at bounding box center [285, 111] width 53 height 66
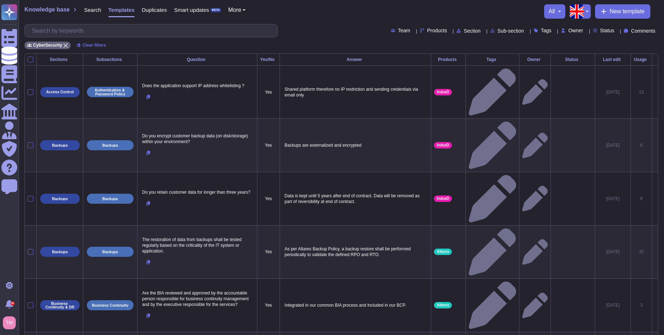
click at [464, 31] on span "Section" at bounding box center [472, 30] width 17 height 5
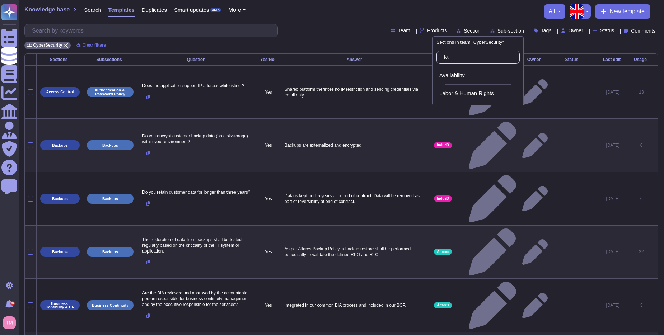
type input "lab"
click at [482, 90] on span "Labor & Human Rights" at bounding box center [466, 93] width 55 height 6
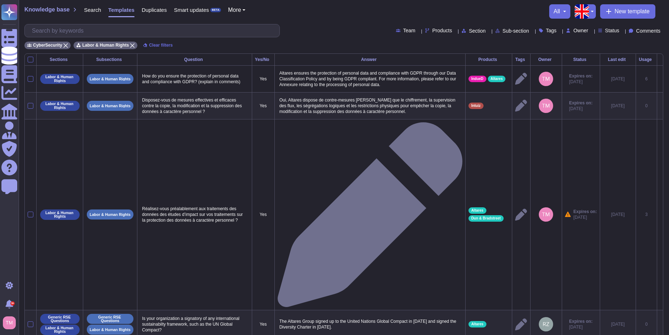
click at [462, 32] on div "Section" at bounding box center [475, 30] width 27 height 5
type input "rse"
click at [472, 72] on span "Generic RSE Questions" at bounding box center [473, 75] width 57 height 6
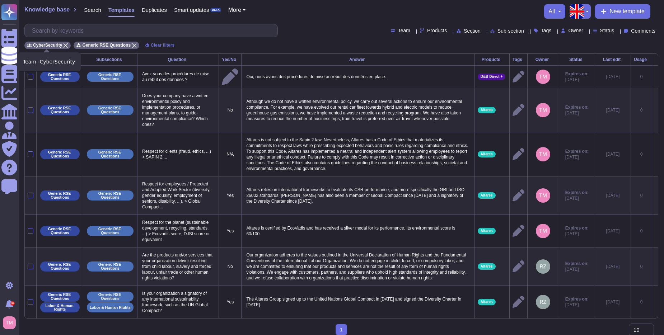
click at [64, 45] on icon at bounding box center [66, 45] width 4 height 4
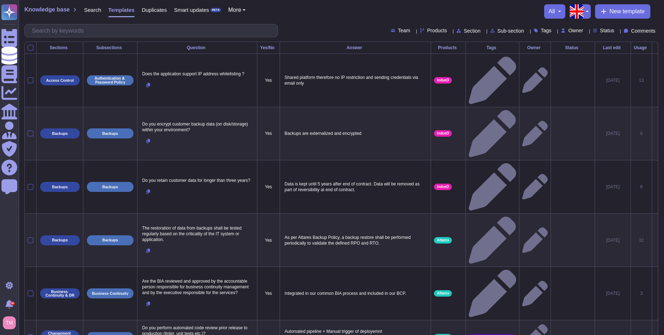
click at [457, 30] on div "Section" at bounding box center [470, 30] width 27 height 5
type input "labo"
click at [476, 64] on span "Labor & Human Rights" at bounding box center [466, 65] width 55 height 6
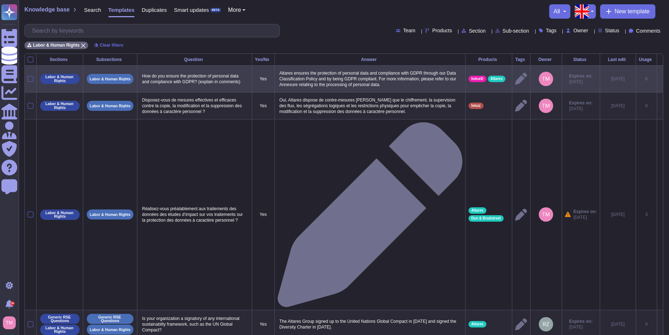
click at [482, 86] on td "IndueD Altares" at bounding box center [488, 78] width 47 height 27
click at [660, 79] on icon at bounding box center [660, 79] width 0 height 0
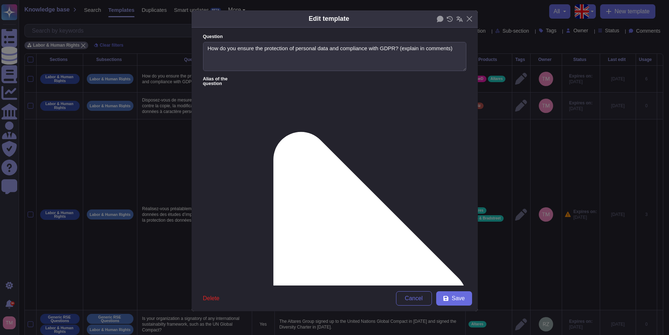
type textarea "How do you ensure the protection of personal data and compliance with GDPR? (ex…"
type textarea "Altares ensures the protection of personal data and compliance with GDPR throug…"
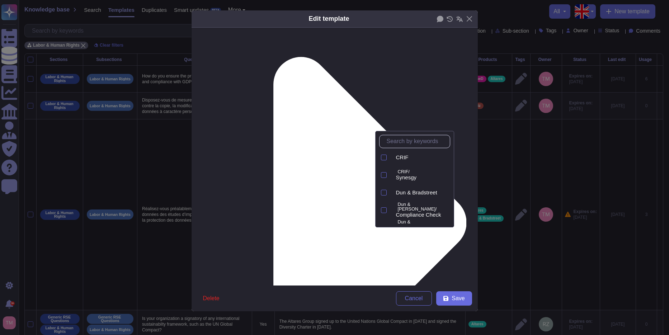
scroll to position [72, 0]
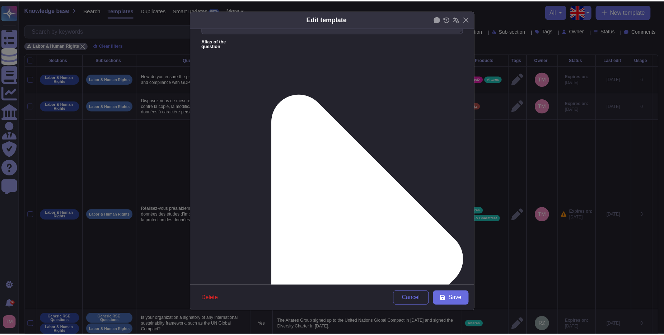
scroll to position [0, 0]
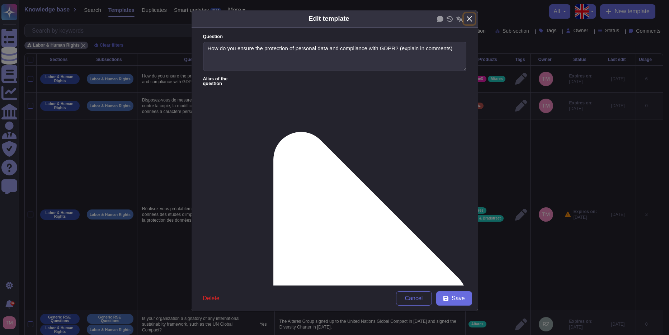
click at [471, 19] on button "Close" at bounding box center [469, 18] width 11 height 11
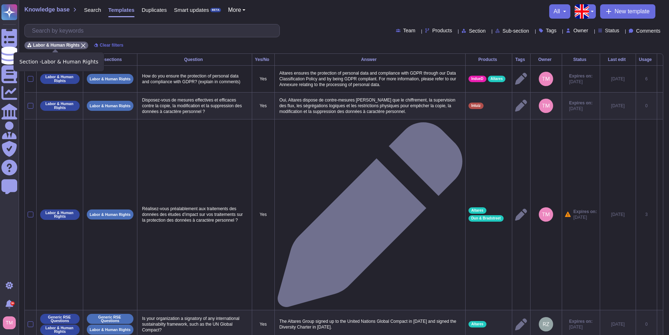
click at [82, 45] on icon at bounding box center [83, 45] width 4 height 4
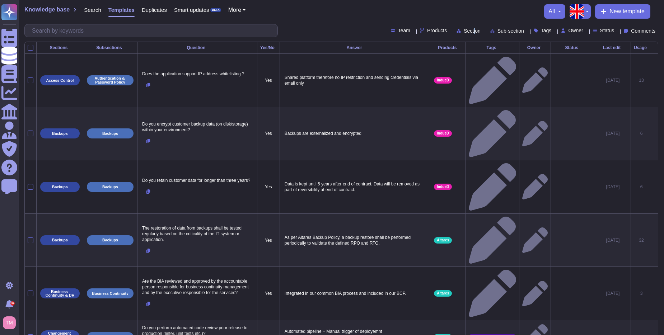
click at [464, 31] on span "Section" at bounding box center [472, 30] width 17 height 5
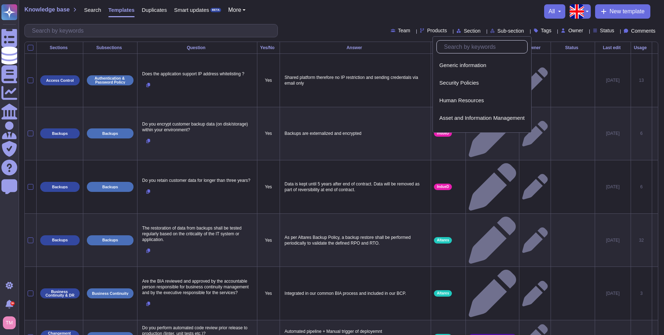
click at [479, 51] on input "text" at bounding box center [483, 47] width 87 height 13
click at [472, 80] on span "Security Policies" at bounding box center [458, 83] width 39 height 6
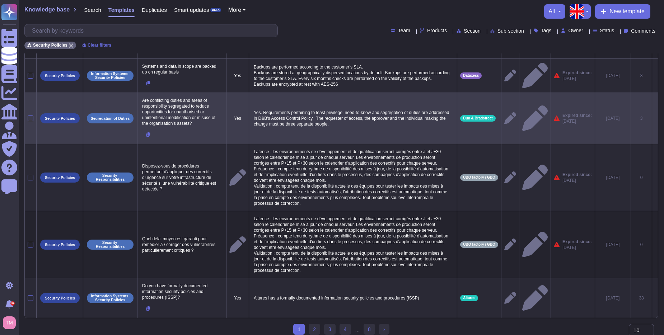
scroll to position [189, 0]
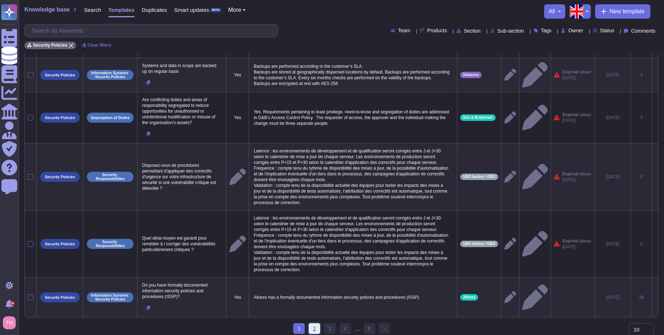
click at [320, 327] on link "2" at bounding box center [314, 328] width 11 height 11
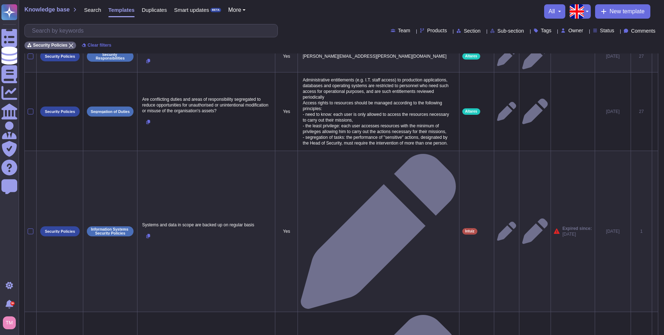
scroll to position [113, 0]
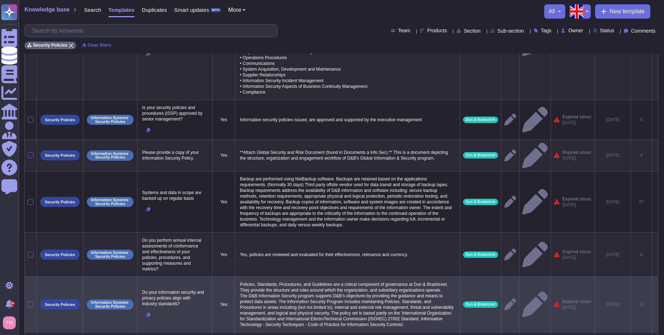
click at [350, 327] on p "Policies, Standards, Procedures, and Guidelines are a critical component of gov…" at bounding box center [347, 305] width 219 height 50
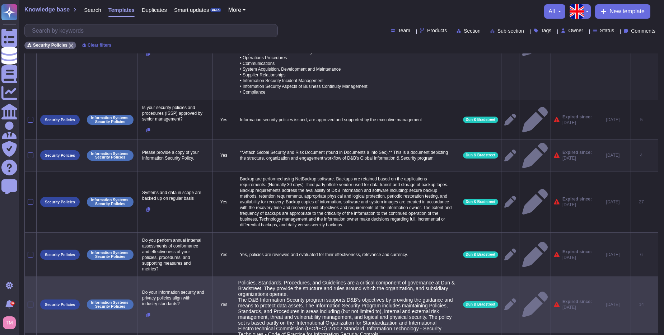
type textarea "Policies, Standards, Procedures, and Guidelines are a critical component of gov…"
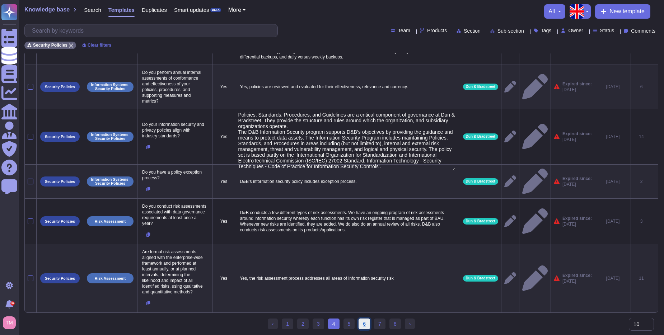
click at [359, 327] on link "6" at bounding box center [364, 324] width 11 height 11
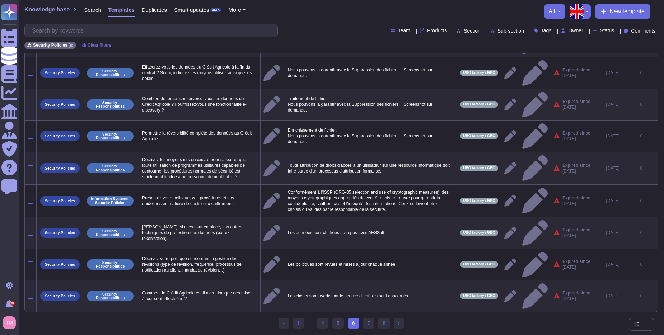
scroll to position [45, 0]
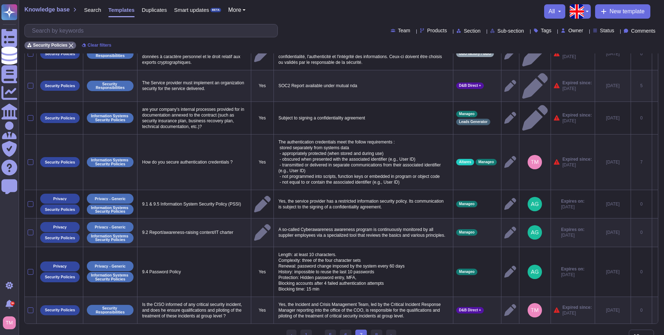
scroll to position [100, 0]
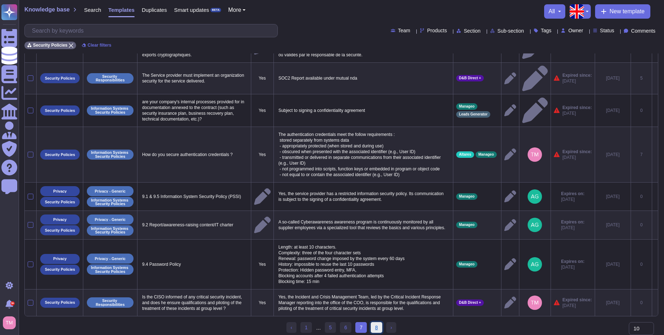
click at [378, 328] on link "8" at bounding box center [376, 327] width 11 height 11
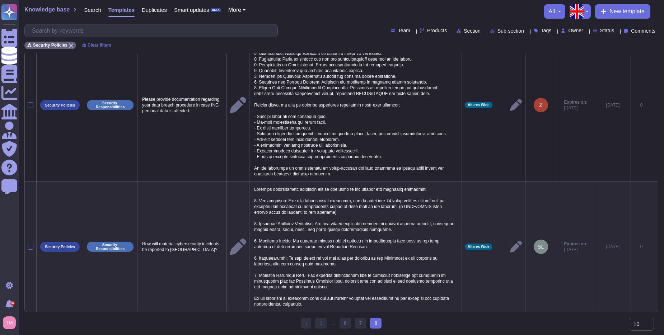
scroll to position [108, 0]
click at [322, 326] on link "1" at bounding box center [320, 323] width 11 height 11
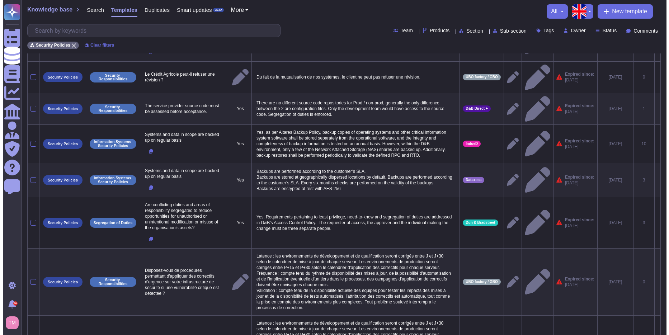
scroll to position [0, 0]
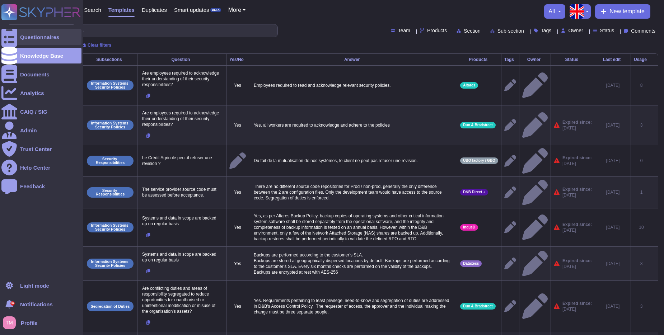
click at [37, 37] on div "Questionnaires" at bounding box center [39, 36] width 39 height 5
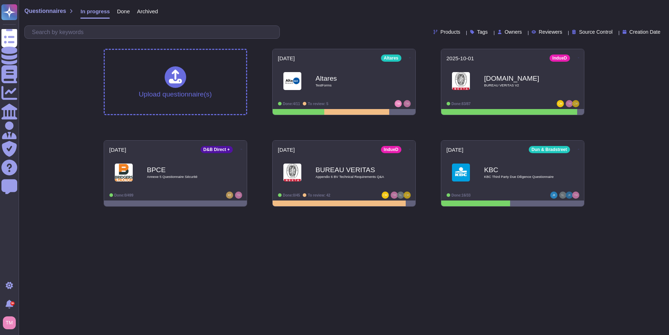
click at [441, 212] on html "Questionnaires Knowledge Base Documents Analytics CAIQ / SIG Admin Trust Center…" at bounding box center [334, 106] width 669 height 212
click at [431, 212] on html "Questionnaires Knowledge Base Documents Analytics CAIQ / SIG Admin Trust Center…" at bounding box center [334, 106] width 669 height 212
click at [619, 212] on html "Questionnaires Knowledge Base Documents Analytics CAIQ / SIG Admin Trust Center…" at bounding box center [334, 106] width 669 height 212
click at [608, 212] on html "Questionnaires Knowledge Base Documents Analytics CAIQ / SIG Admin Trust Center…" at bounding box center [334, 106] width 669 height 212
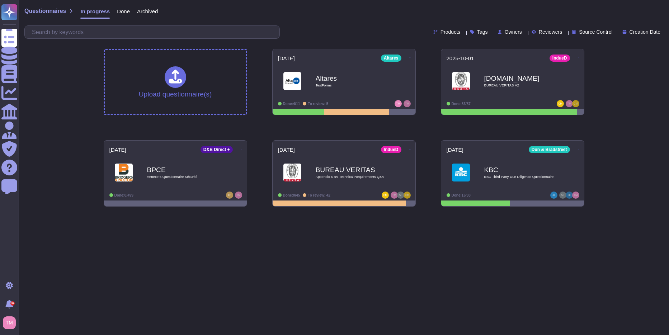
click at [556, 212] on html "Questionnaires Knowledge Base Documents Analytics CAIQ / SIG Admin Trust Center…" at bounding box center [334, 106] width 669 height 212
click at [512, 212] on html "Questionnaires Knowledge Base Documents Analytics CAIQ / SIG Admin Trust Center…" at bounding box center [334, 106] width 669 height 212
click at [394, 88] on span "Altares TestForms" at bounding box center [344, 80] width 134 height 29
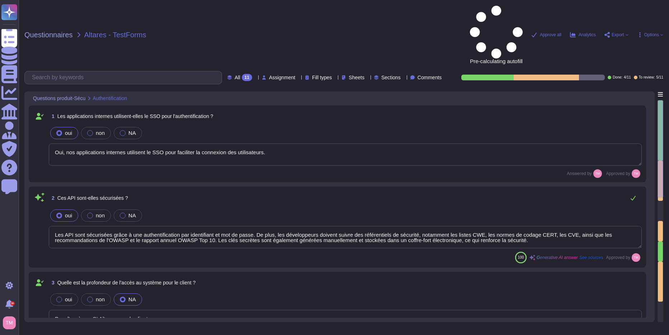
type textarea "Oui, nos applications internes utilisent le SSO pour faciliter la connexion des…"
type textarea "Les API sont sécurisées grâce à une authentification par identifiant et mot de …"
type textarea "Pas d'accès au SI Altares pour le client"
type textarea "Oui, les données de sauvegarde sont chiffrées. Les données au repos sont chiffr…"
type textarea "Les journaux des applications et du système sont stockés pendant 1 an. Il n'y a…"
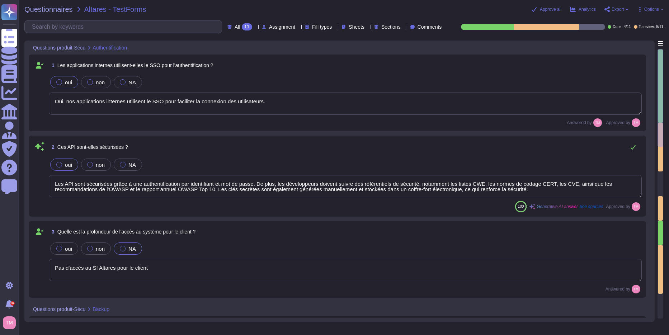
click at [534, 189] on textarea "Les API sont sécurisées grâce à une authentification par identifiant et mot de …" at bounding box center [345, 186] width 593 height 22
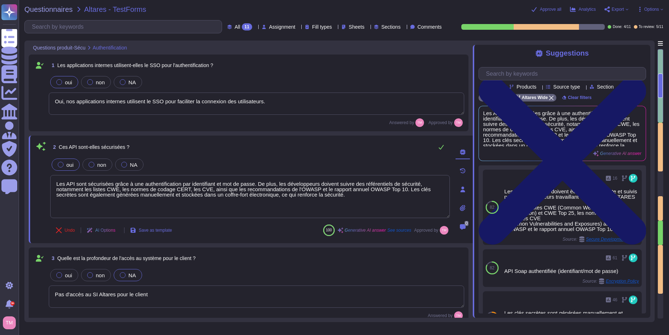
click at [643, 77] on icon at bounding box center [563, 161] width 168 height 168
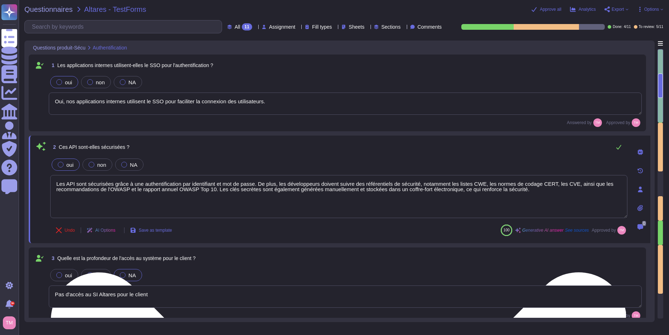
click at [531, 197] on textarea "Les API sont sécurisées grâce à une authentification par identifiant et mot de …" at bounding box center [338, 196] width 577 height 43
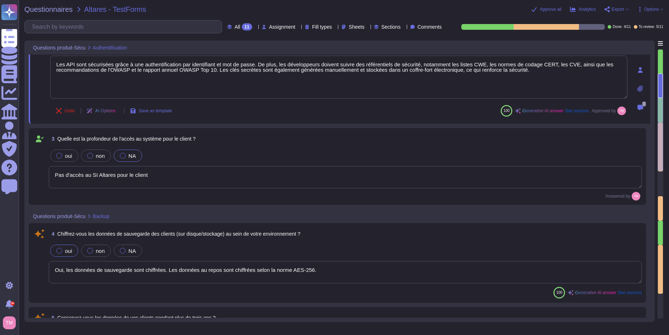
type textarea "Nous utilisons un fournisseur de cloud public, avec Intuiz fourni sous forme d'…"
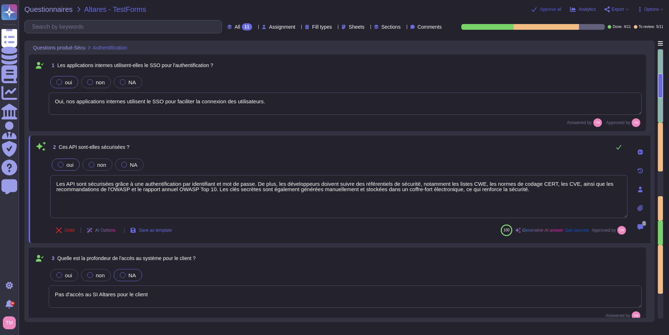
click at [550, 8] on span "Approve all" at bounding box center [551, 9] width 22 height 4
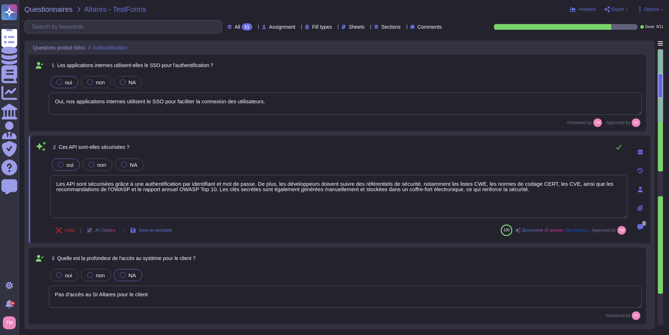
click at [242, 29] on div "11" at bounding box center [247, 26] width 10 height 7
click at [230, 58] on div "To do 2" at bounding box center [241, 63] width 64 height 16
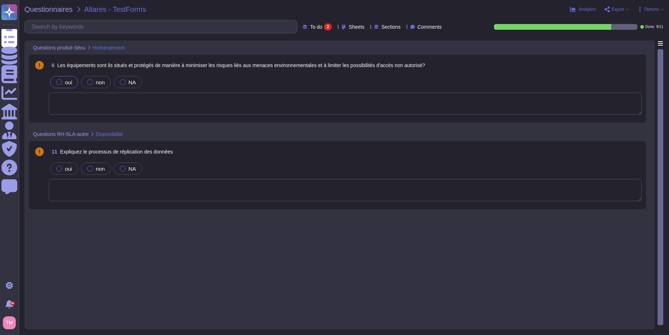
click at [55, 82] on div "oui" at bounding box center [64, 82] width 28 height 12
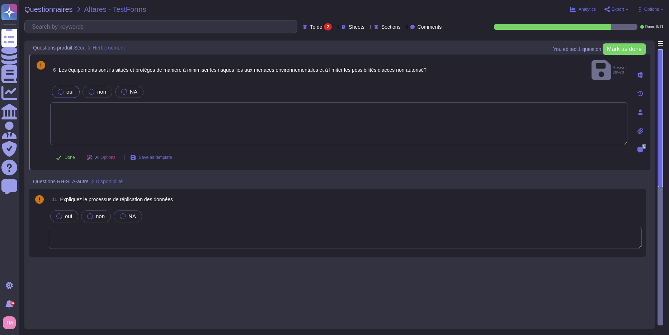
click at [646, 70] on div at bounding box center [640, 75] width 14 height 14
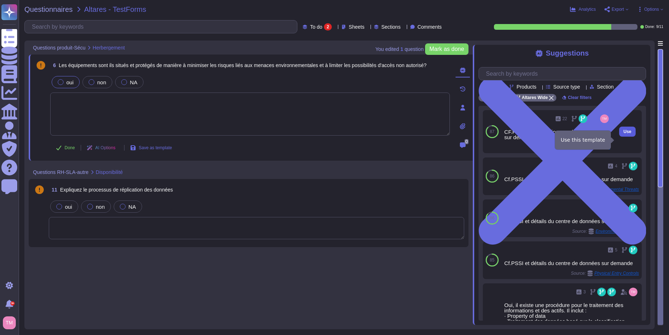
click at [624, 134] on span "Use" at bounding box center [628, 132] width 8 height 4
type textarea "CF.PSSI et informations sur le data center sur demande"
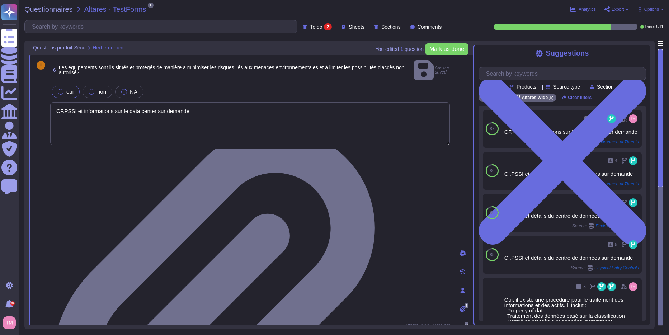
type textarea "CF.PSSI et informations sur le data center sur demande"
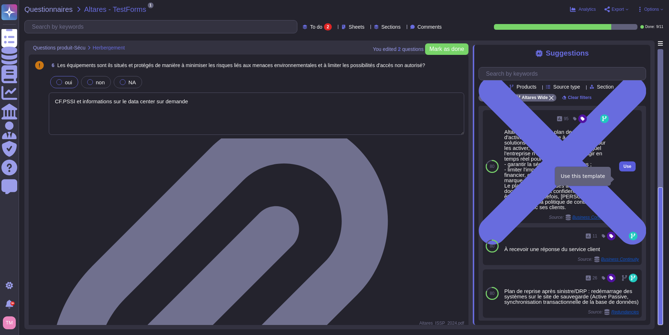
click at [624, 169] on span "Use" at bounding box center [628, 166] width 8 height 4
type textarea "Altares dispose d'un plan de continuité d'activité (PCA) qui vise à anticiper l…"
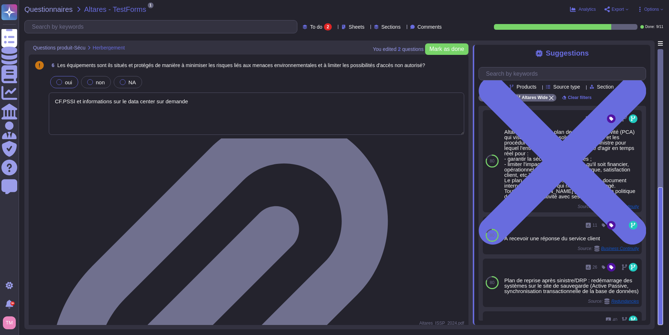
click at [140, 127] on textarea "CF.PSSI et informations sur le data center sur demande" at bounding box center [257, 114] width 416 height 42
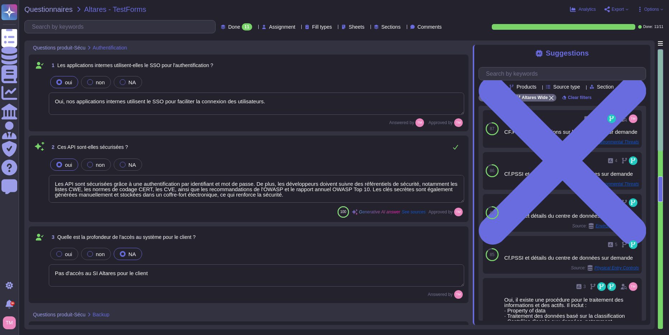
type textarea "Oui, nos applications internes utilisent le SSO pour faciliter la connexion des…"
type textarea "Les API sont sécurisées grâce à une authentification par identifiant et mot de …"
type textarea "Pas d'accès au SI Altares pour le client"
type textarea "Oui, les données de sauvegarde sont chiffrées. Les données au repos sont chiffr…"
type textarea "Les journaux des applications et du système sont stockés pendant 1 an. Il n'y a…"
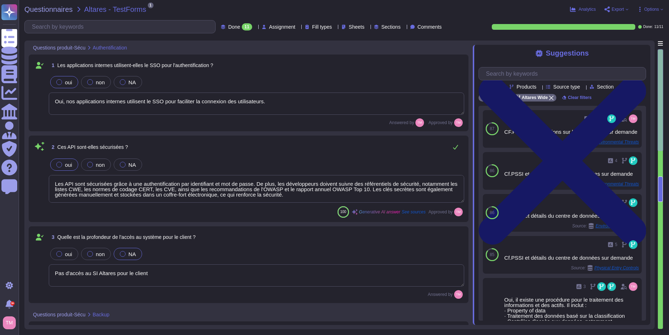
click at [643, 77] on icon at bounding box center [563, 161] width 168 height 168
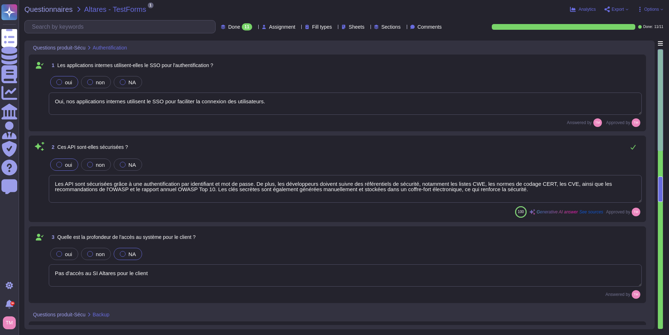
click at [657, 11] on span "Options" at bounding box center [652, 9] width 15 height 4
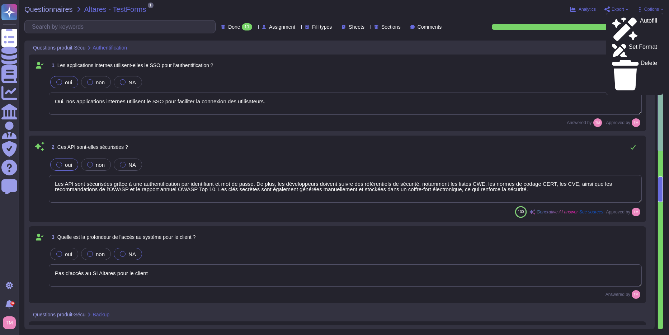
click at [490, 10] on div "Analytics Export Options Autofill Set Format Delete" at bounding box center [536, 9] width 254 height 7
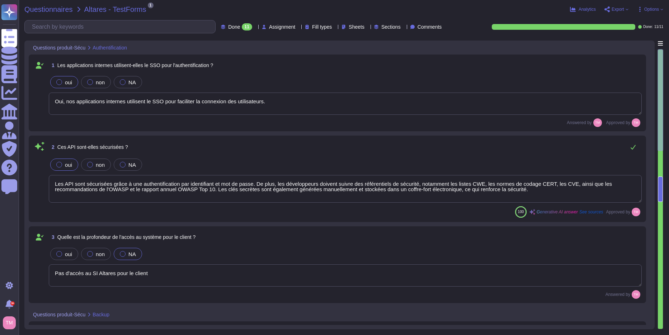
click at [66, 11] on span "Questionnaires" at bounding box center [48, 9] width 48 height 7
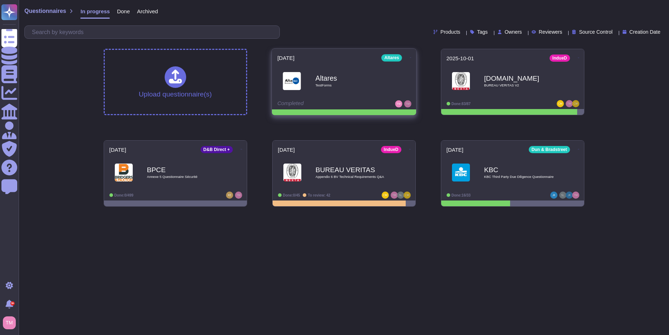
click at [410, 57] on icon at bounding box center [410, 58] width 1 height 2
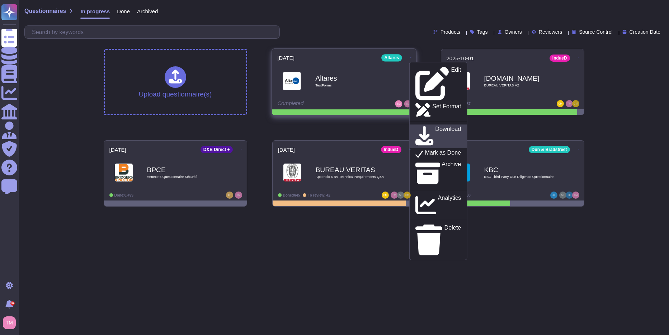
click at [435, 126] on p "Download" at bounding box center [448, 136] width 26 height 20
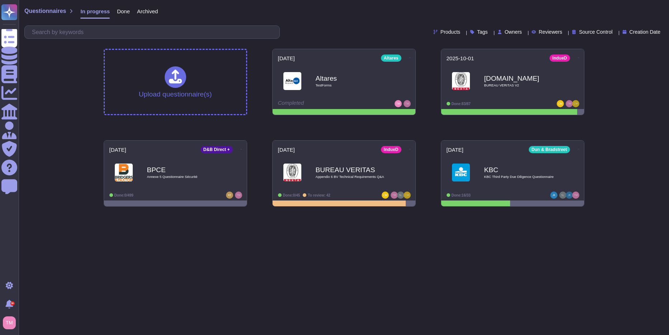
click at [627, 83] on div "Questionnaires In progress Done Archived Products Tags Owners Reviewers Source …" at bounding box center [344, 106] width 651 height 212
click at [612, 181] on div "Questionnaires In progress Done Archived Products Tags Owners Reviewers Source …" at bounding box center [344, 106] width 651 height 212
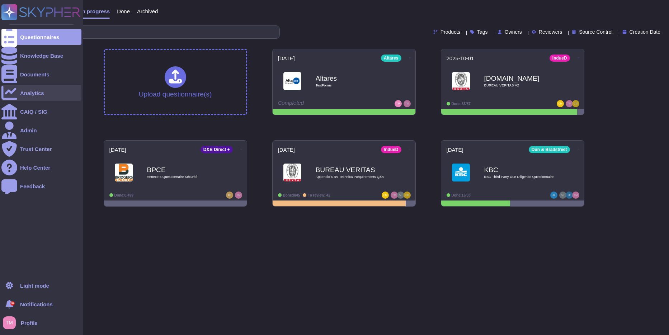
click at [10, 90] on icon at bounding box center [9, 93] width 16 height 16
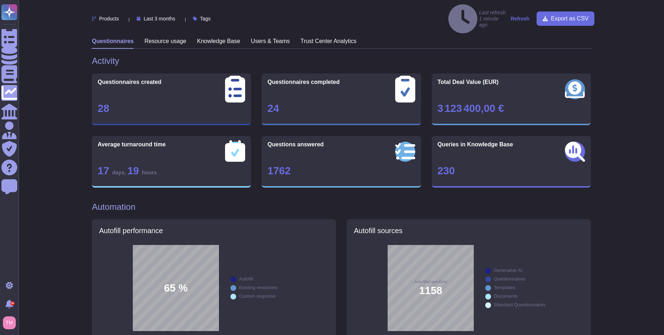
click at [166, 16] on span "Last 3 months" at bounding box center [160, 18] width 32 height 5
click at [179, 83] on span "Last 12 months" at bounding box center [168, 82] width 37 height 6
drag, startPoint x: 286, startPoint y: 94, endPoint x: 267, endPoint y: 98, distance: 18.7
click at [267, 103] on div "69" at bounding box center [341, 108] width 148 height 10
drag, startPoint x: 516, startPoint y: 90, endPoint x: 433, endPoint y: 98, distance: 83.2
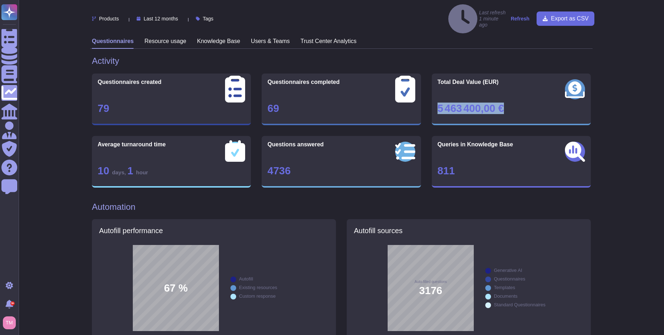
click at [433, 98] on div "Total Deal Value (EUR) 5 463 400,00 €" at bounding box center [511, 100] width 159 height 52
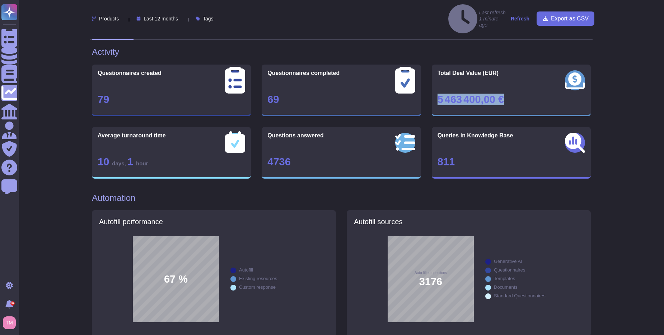
scroll to position [36, 0]
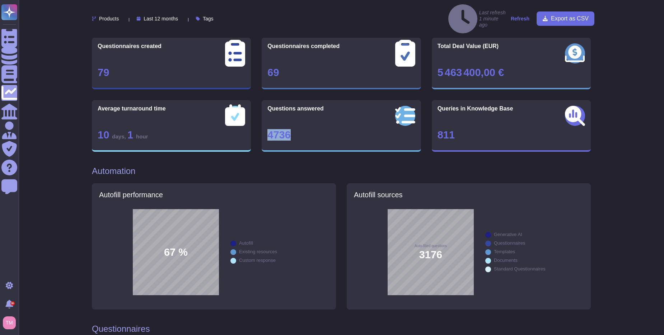
drag, startPoint x: 291, startPoint y: 123, endPoint x: 265, endPoint y: 127, distance: 26.9
click at [265, 127] on div "Questions answered 4736" at bounding box center [341, 126] width 159 height 52
drag, startPoint x: 139, startPoint y: 121, endPoint x: 80, endPoint y: 123, distance: 58.9
drag, startPoint x: 299, startPoint y: 122, endPoint x: 267, endPoint y: 124, distance: 31.6
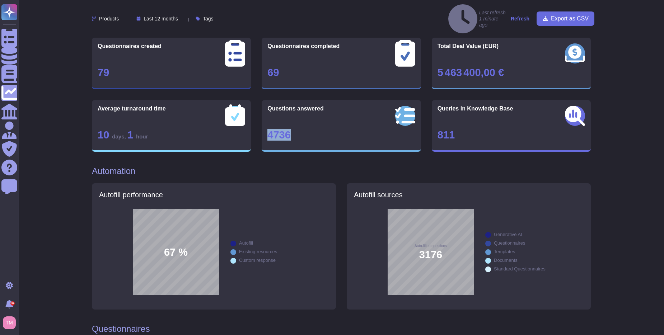
click at [267, 130] on div "4736" at bounding box center [341, 135] width 148 height 10
click at [417, 240] on div "Auto-filled questions 3176" at bounding box center [431, 252] width 86 height 86
drag, startPoint x: 440, startPoint y: 241, endPoint x: 421, endPoint y: 241, distance: 19.4
click at [421, 250] on span "3176" at bounding box center [430, 255] width 23 height 10
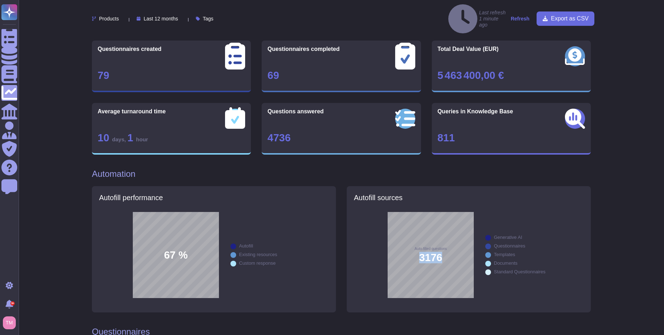
scroll to position [0, 0]
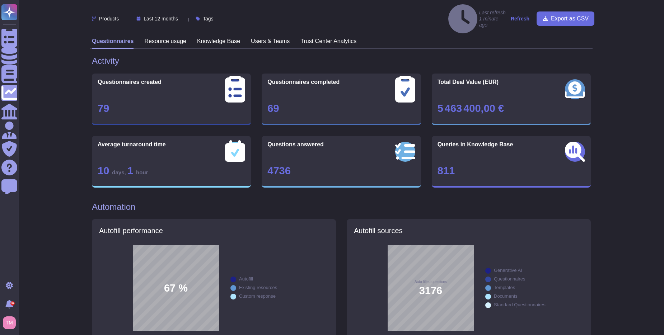
click at [162, 38] on h3 "Resource usage" at bounding box center [165, 41] width 42 height 7
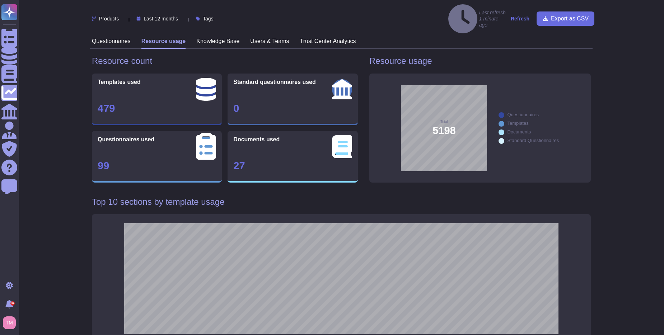
click at [437, 116] on div "Total 5198" at bounding box center [444, 128] width 86 height 86
click at [219, 38] on div "Knowledge Base" at bounding box center [217, 43] width 43 height 11
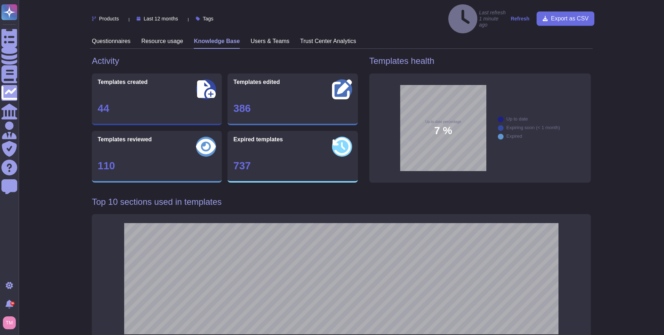
click at [265, 38] on h3 "Users & Teams" at bounding box center [270, 41] width 39 height 7
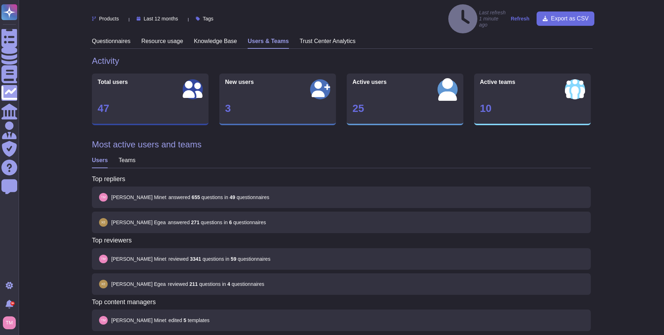
click at [327, 38] on h3 "Trust Center Analytics" at bounding box center [328, 41] width 56 height 7
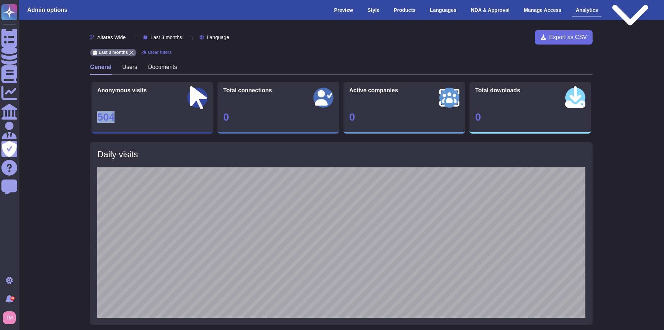
drag, startPoint x: 119, startPoint y: 118, endPoint x: 96, endPoint y: 119, distance: 22.6
click at [96, 119] on div "Anonymous visits 504" at bounding box center [153, 108] width 122 height 52
click at [128, 68] on h3 "Users" at bounding box center [129, 67] width 15 height 7
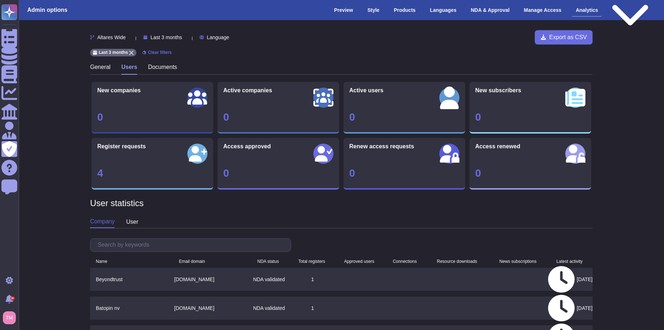
click at [169, 65] on h3 "Documents" at bounding box center [162, 67] width 29 height 7
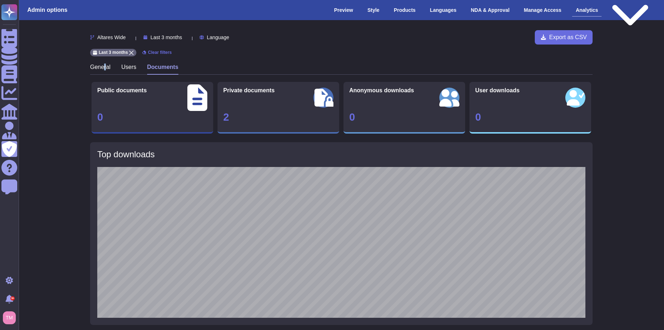
click at [104, 64] on h3 "General" at bounding box center [100, 67] width 20 height 7
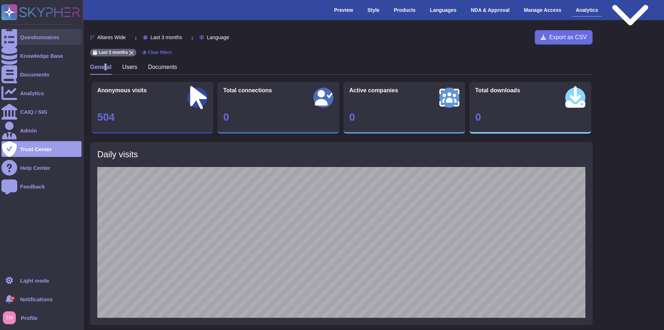
click at [11, 41] on div at bounding box center [9, 37] width 16 height 16
